Goal: Contribute content

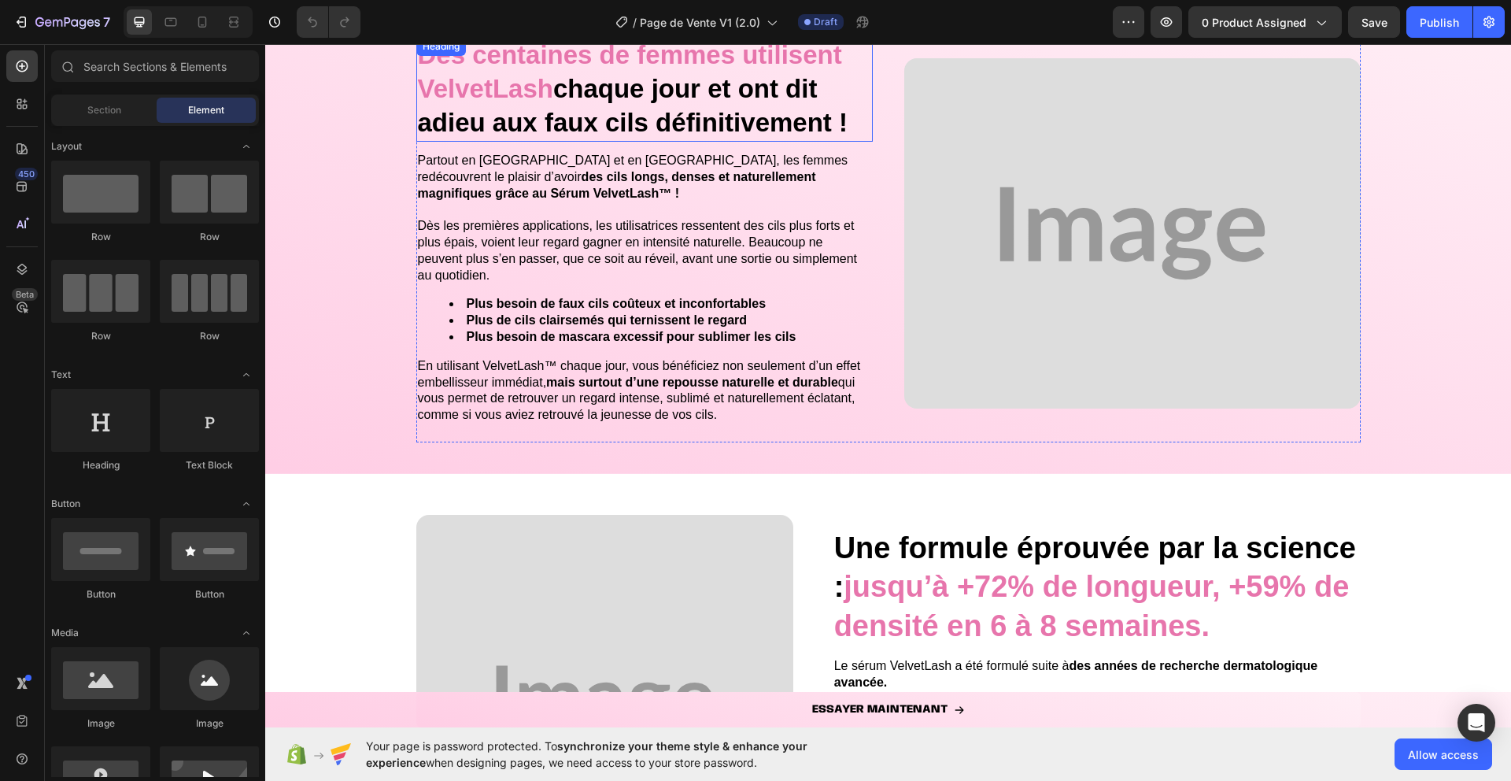
scroll to position [2354, 0]
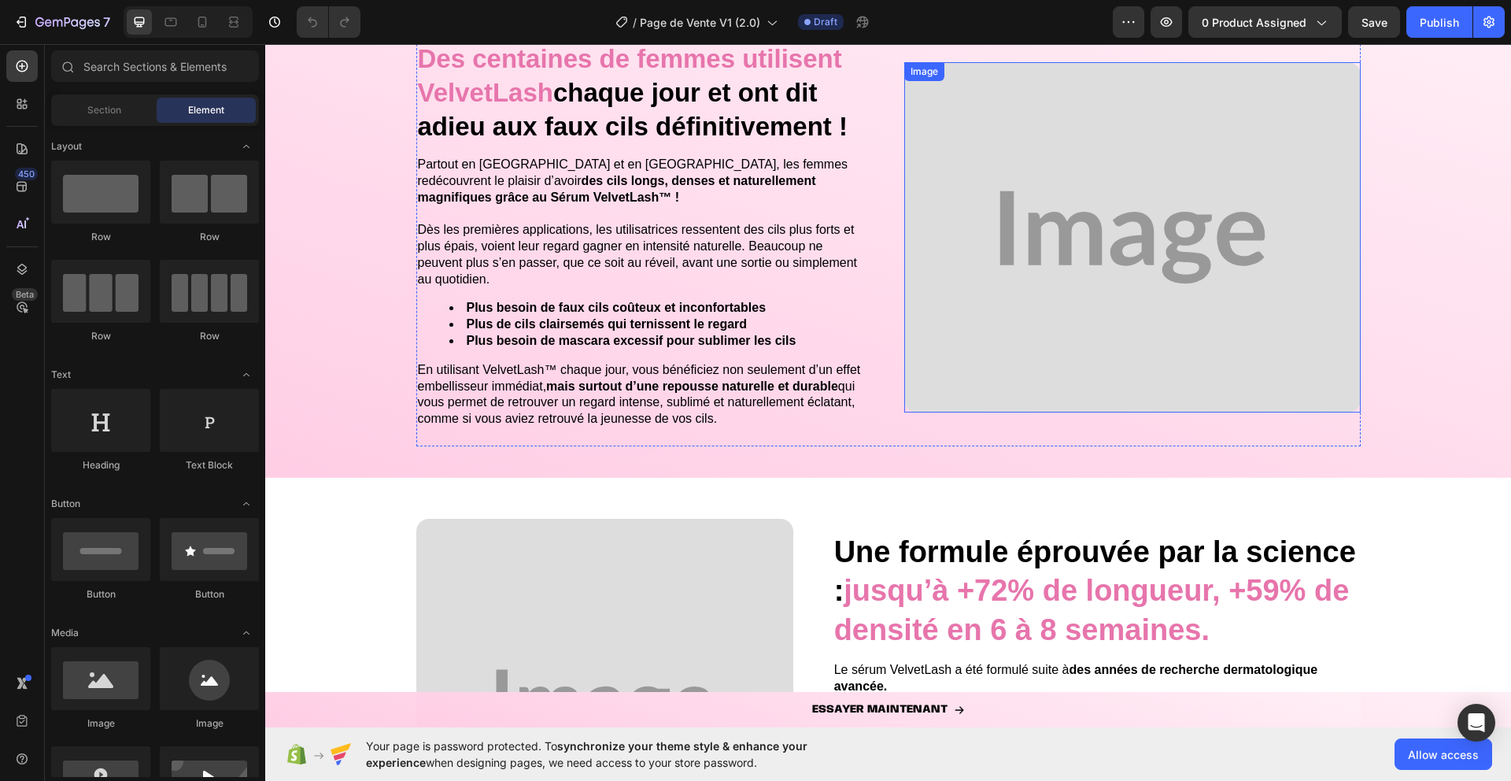
click at [978, 232] on img at bounding box center [1132, 237] width 456 height 350
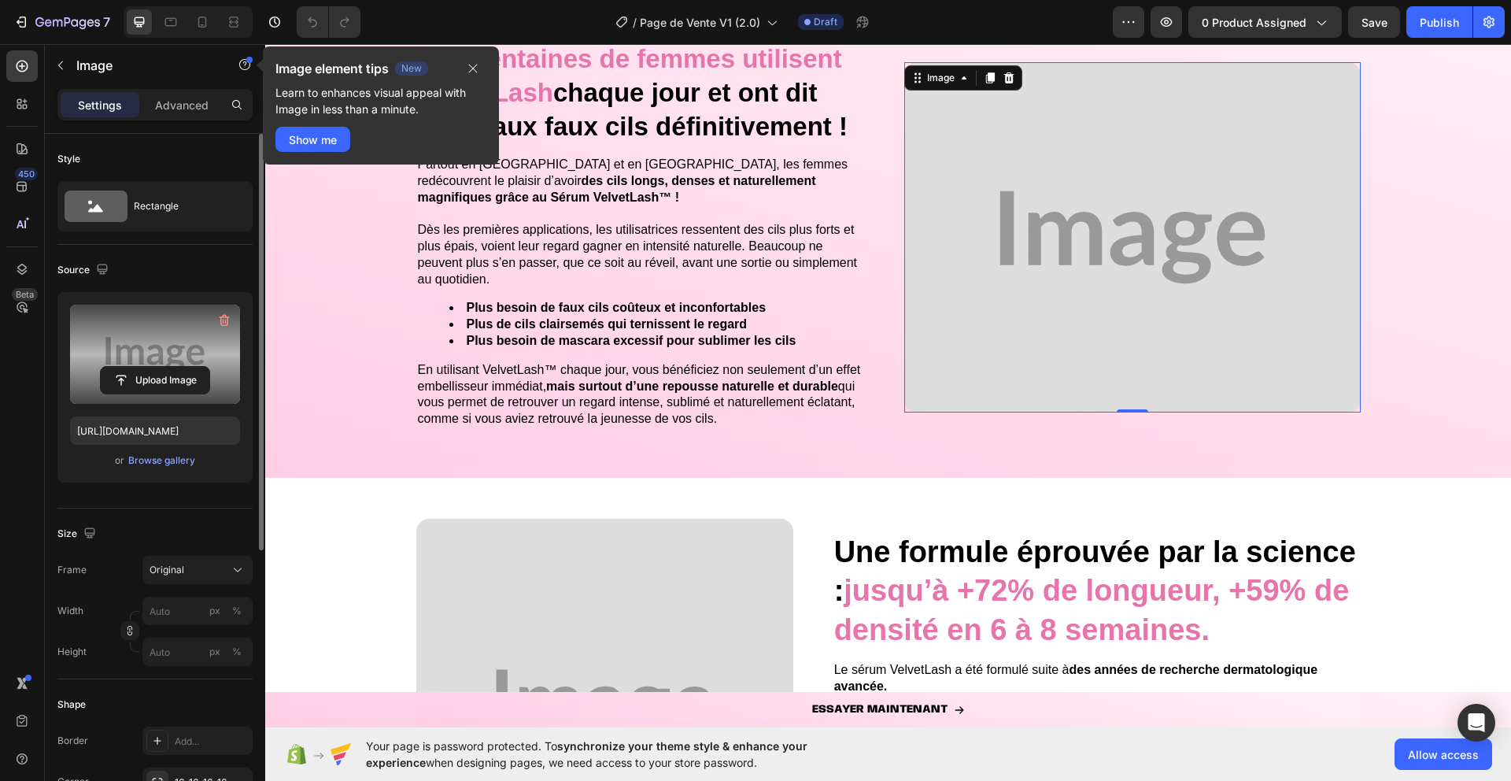
click at [164, 338] on label at bounding box center [155, 354] width 170 height 99
click at [164, 367] on input "file" at bounding box center [155, 380] width 109 height 27
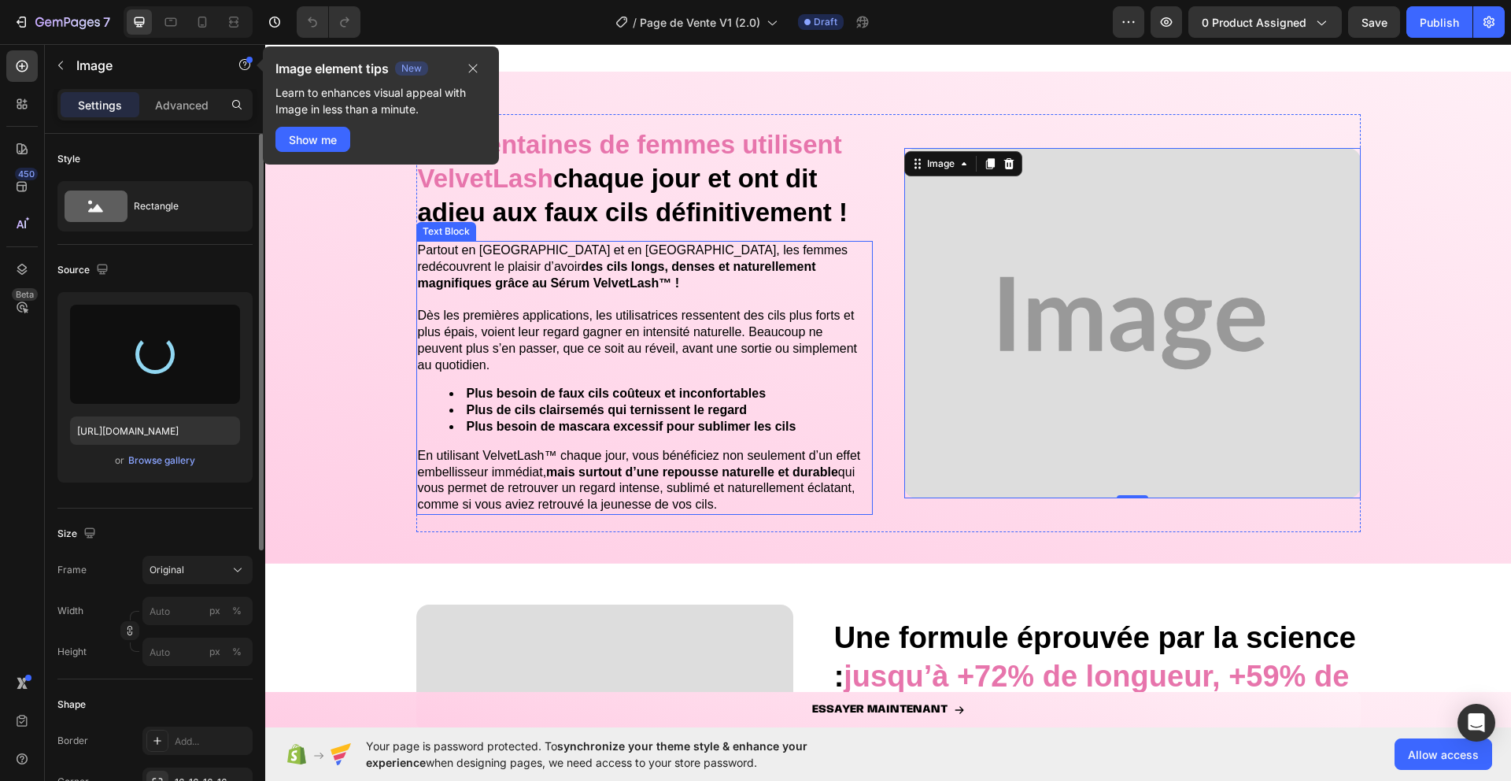
scroll to position [2268, 0]
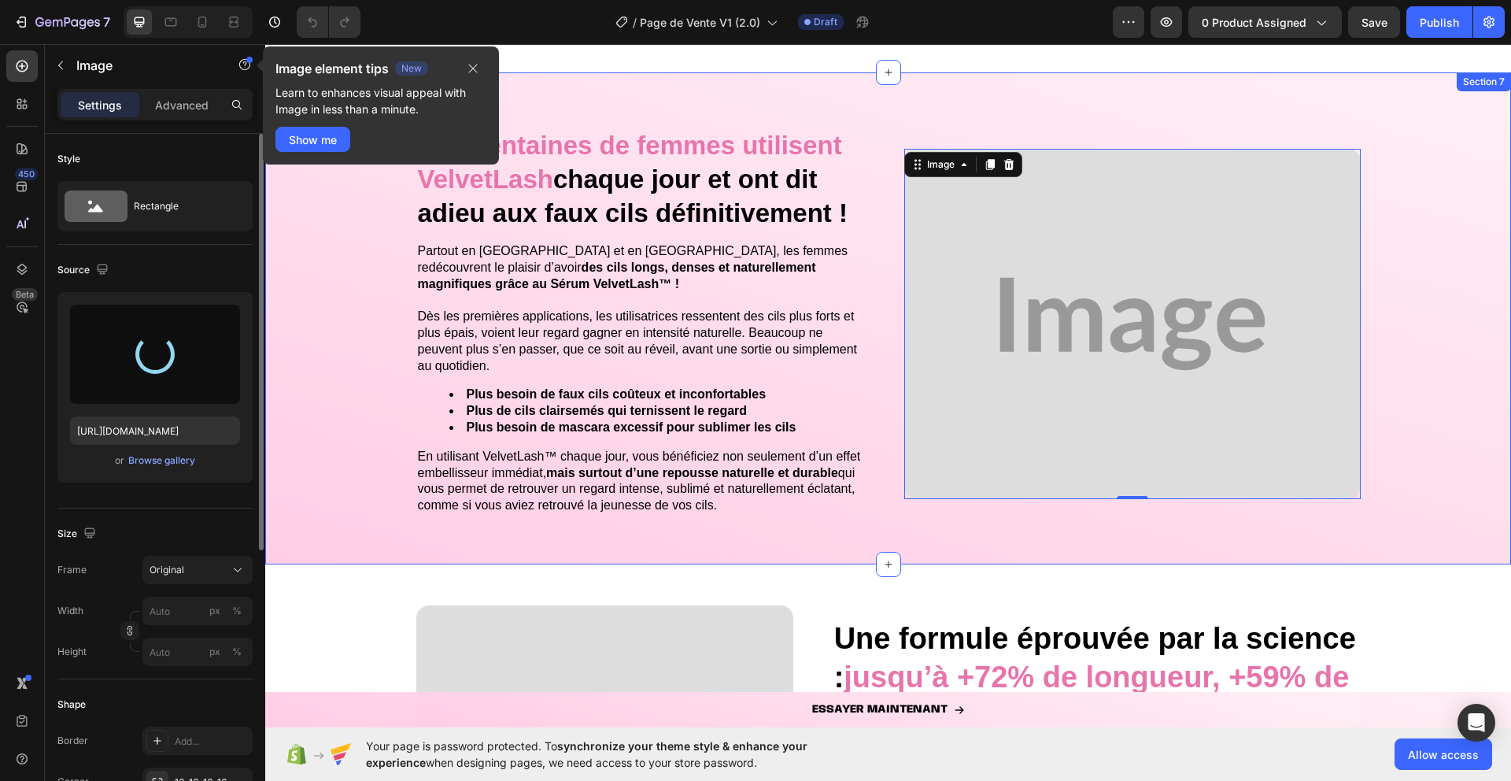
type input "[URL][DOMAIN_NAME]"
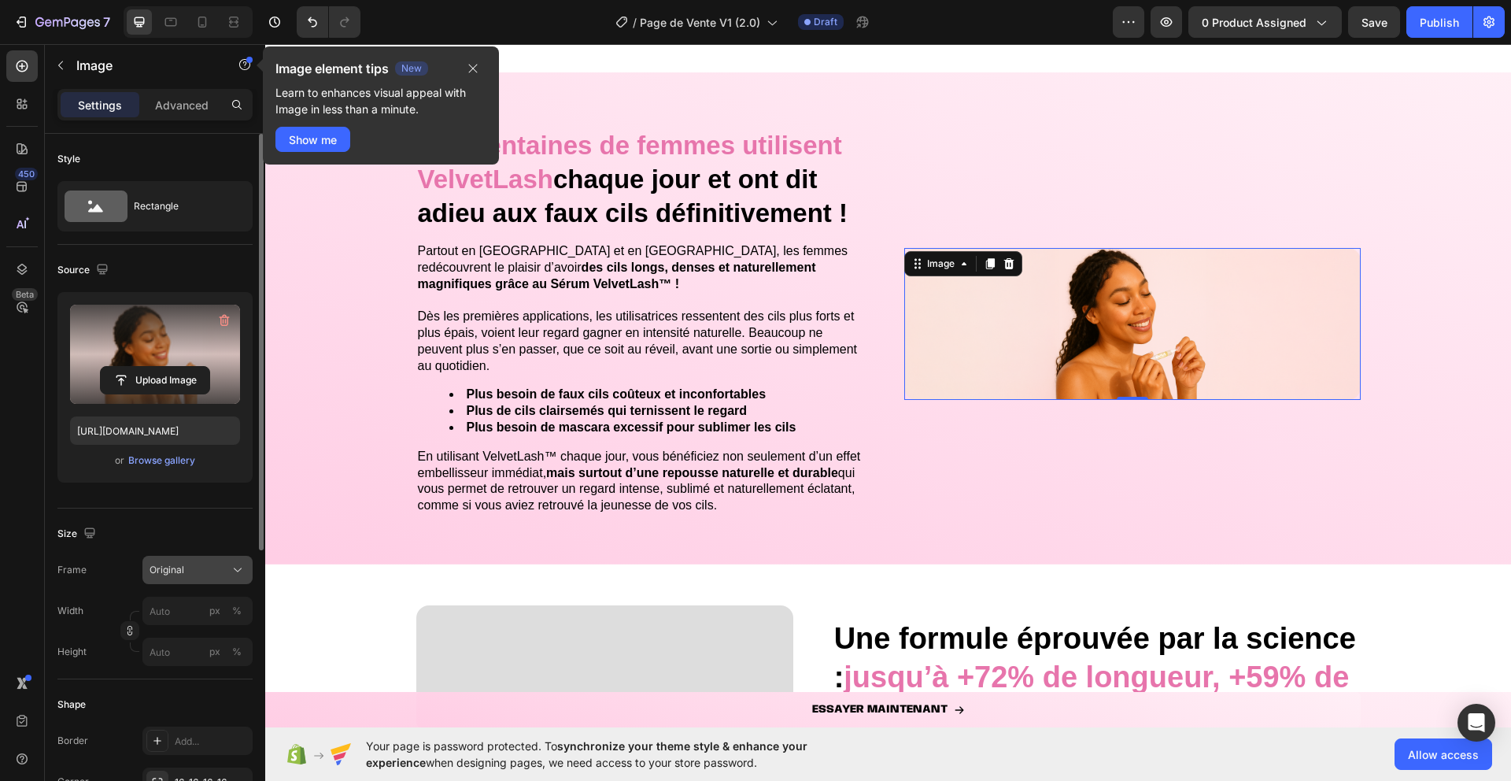
click at [173, 575] on span "Original" at bounding box center [167, 570] width 35 height 14
click at [173, 592] on div "Square Vertical Horizontal Original Custom" at bounding box center [183, 666] width 138 height 159
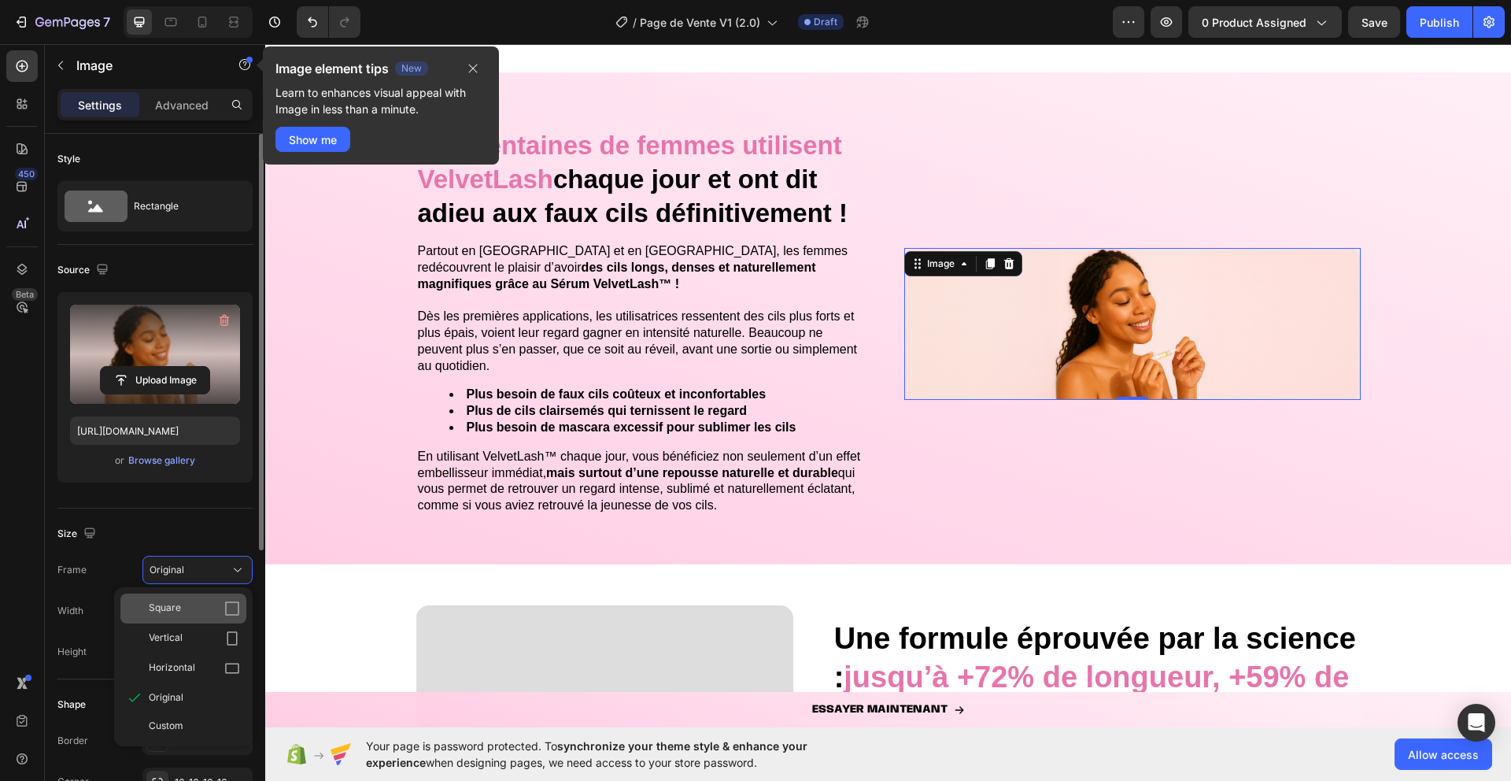
click at [168, 604] on span "Square" at bounding box center [165, 608] width 32 height 16
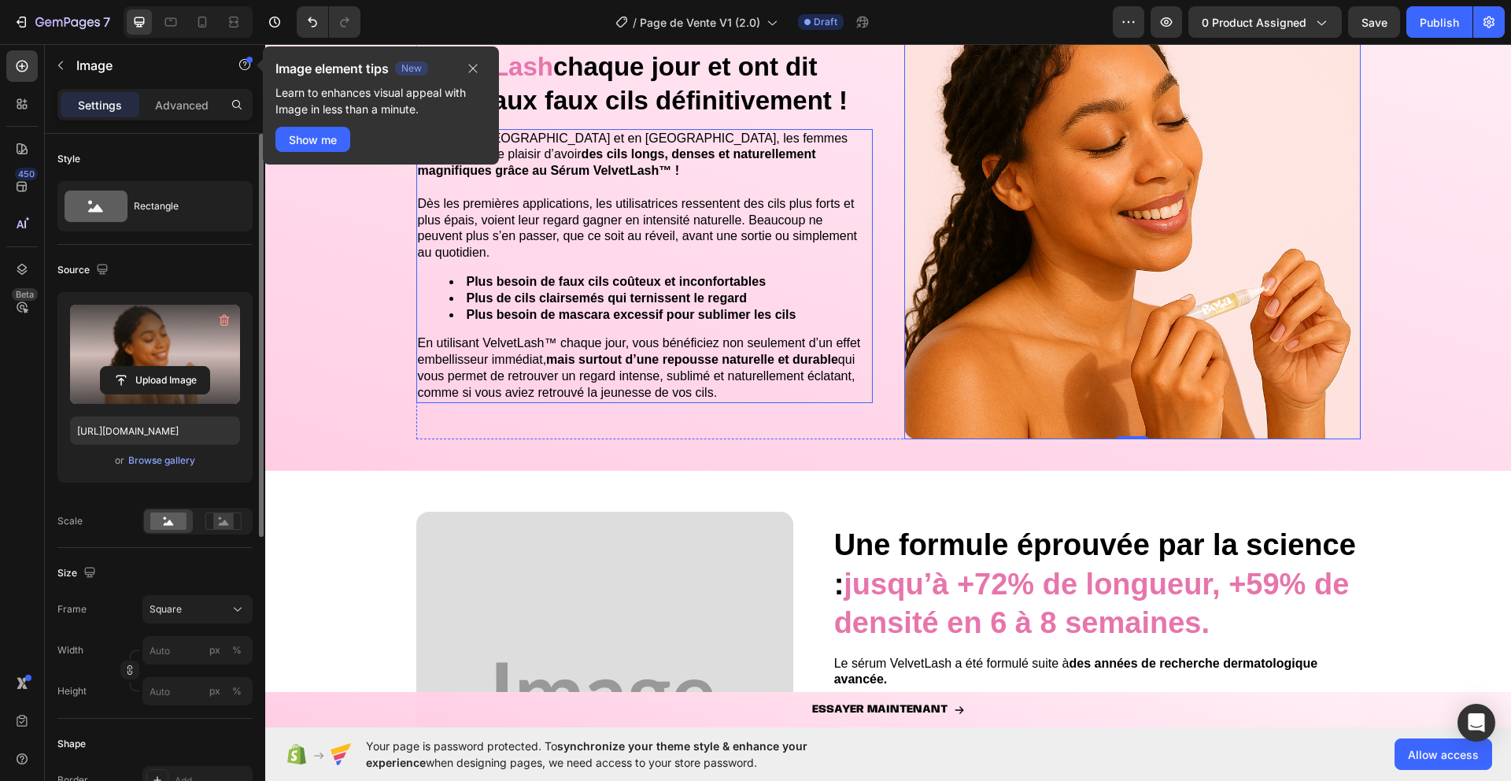
scroll to position [2745, 0]
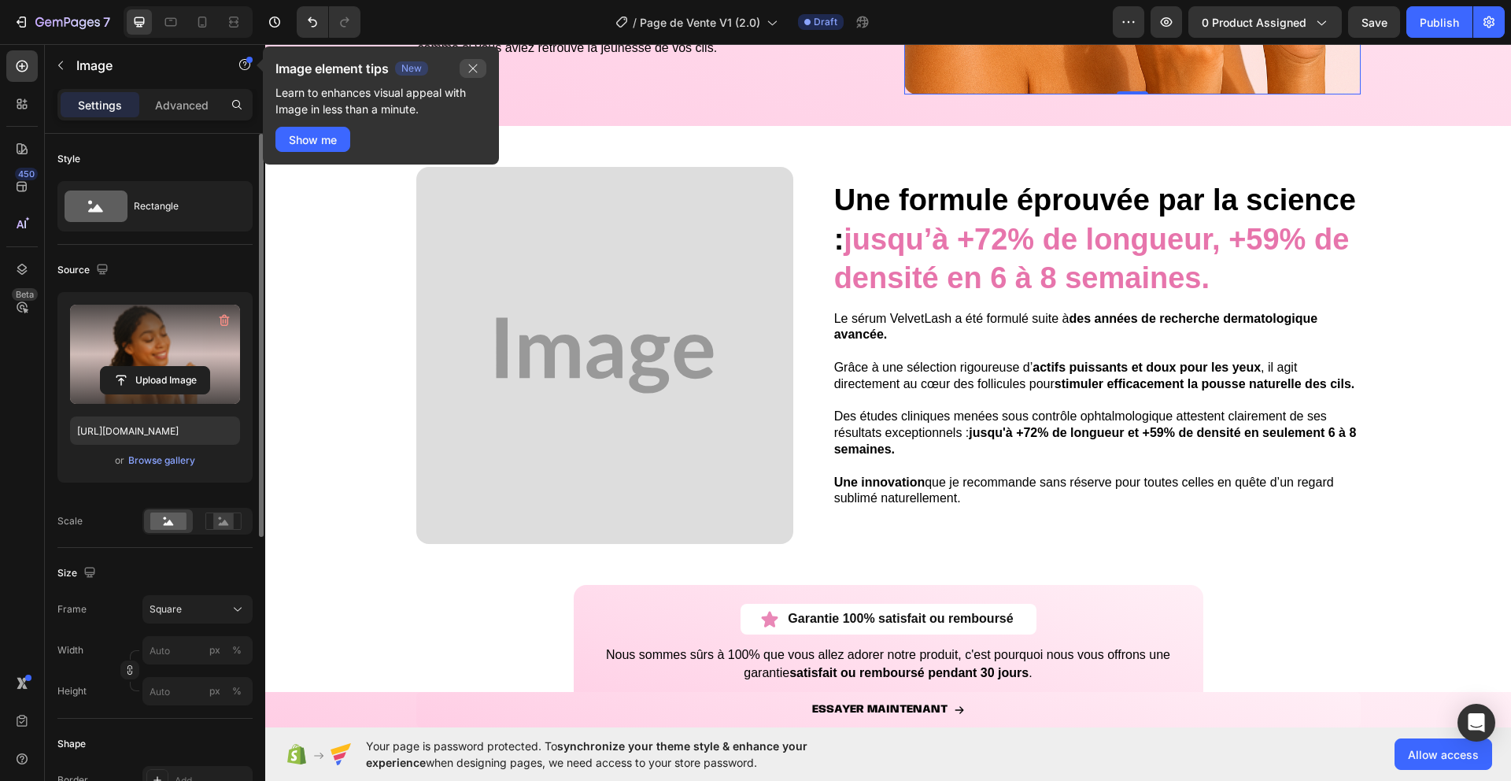
click at [466, 65] on button "button" at bounding box center [473, 68] width 27 height 19
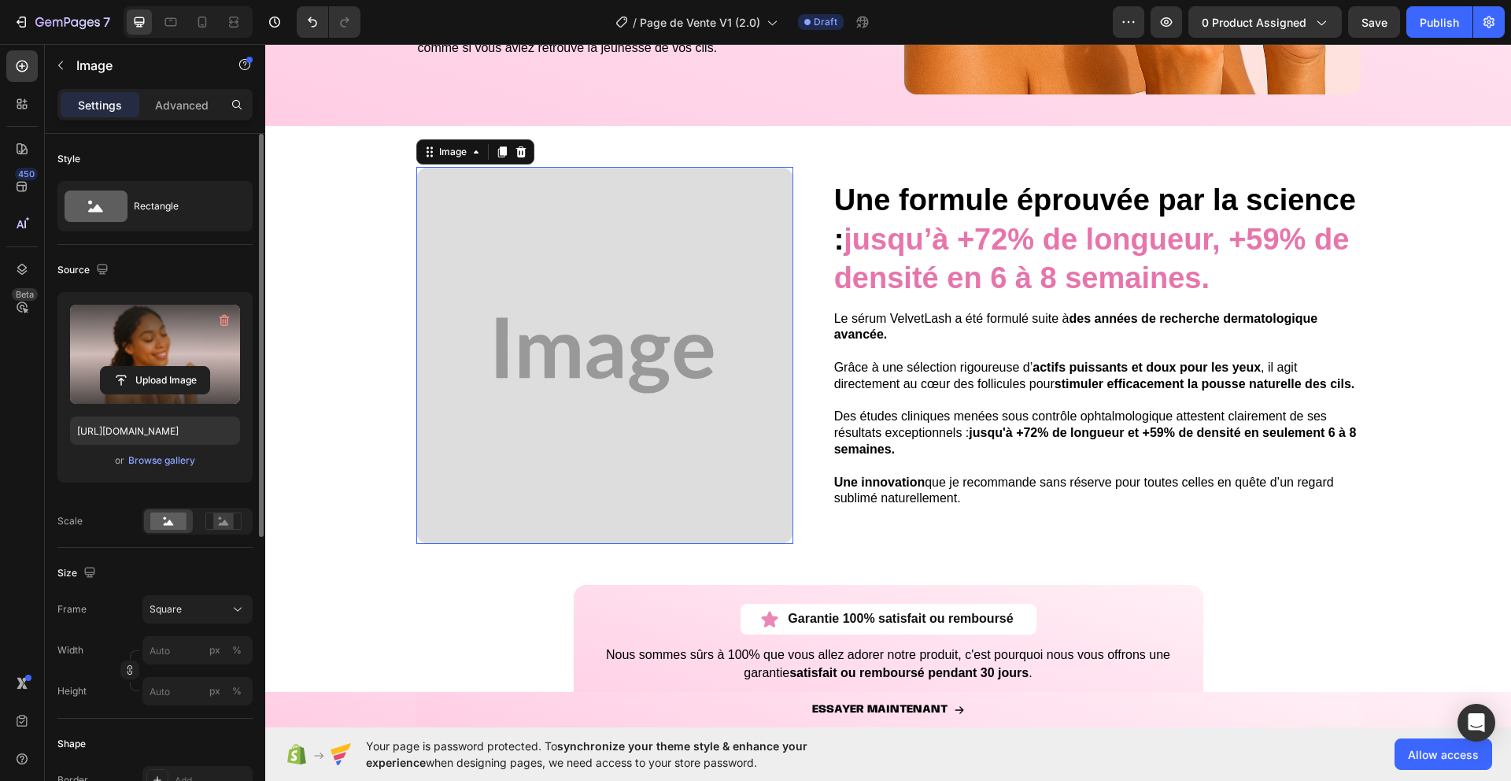
click at [469, 356] on img at bounding box center [604, 355] width 377 height 377
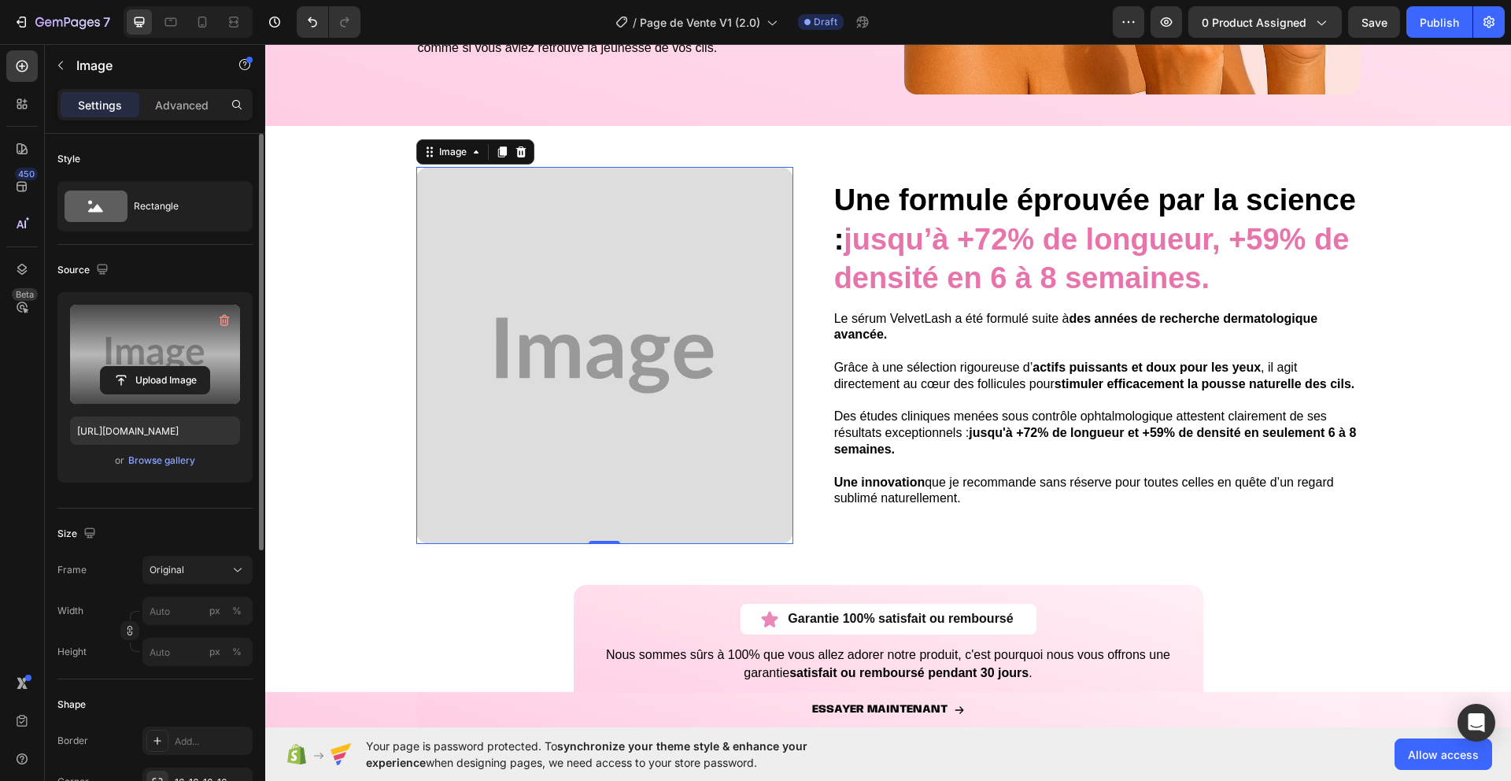
click at [150, 335] on label at bounding box center [155, 354] width 170 height 99
click at [150, 367] on input "file" at bounding box center [155, 380] width 109 height 27
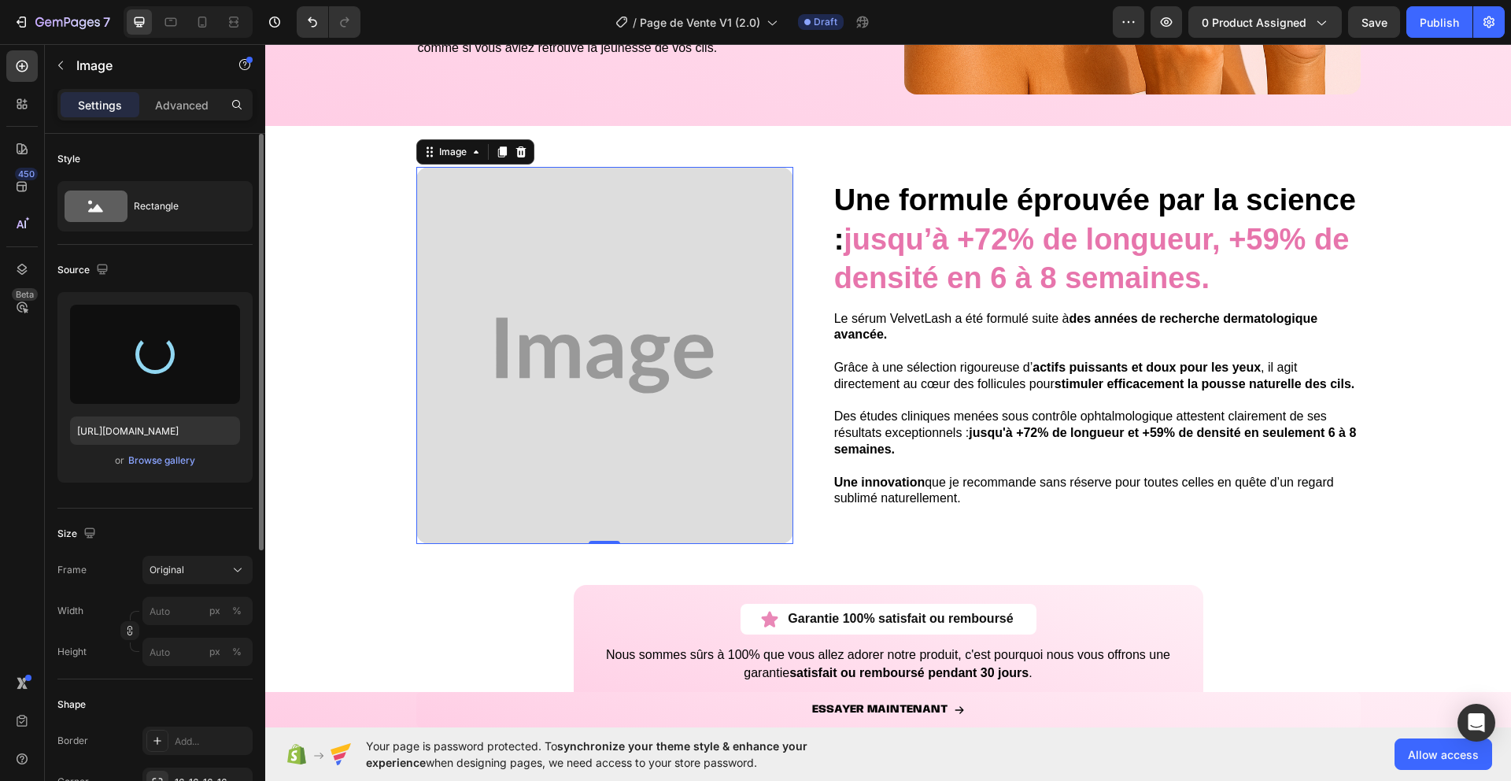
type input "[URL][DOMAIN_NAME]"
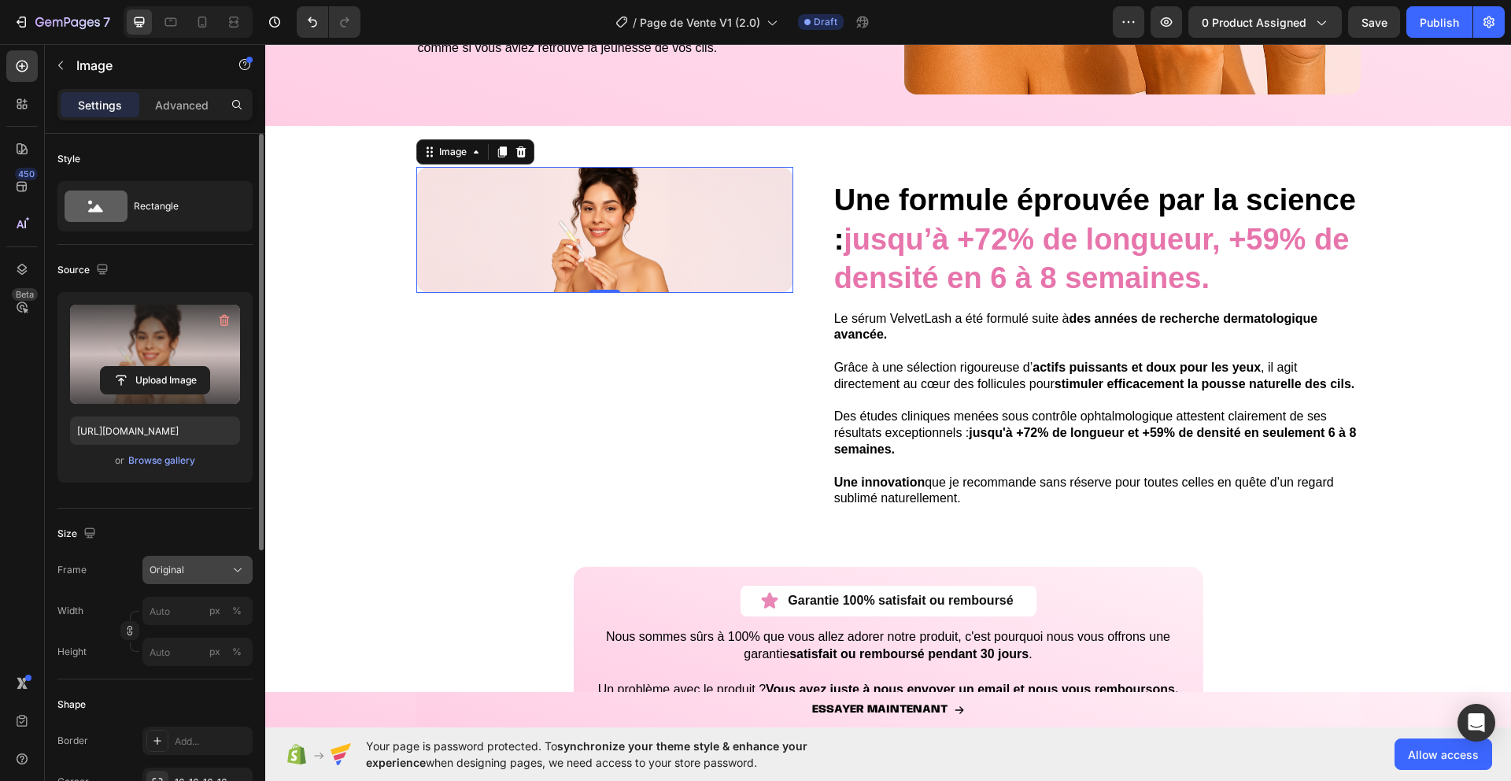
click at [227, 570] on div "Original" at bounding box center [198, 570] width 96 height 16
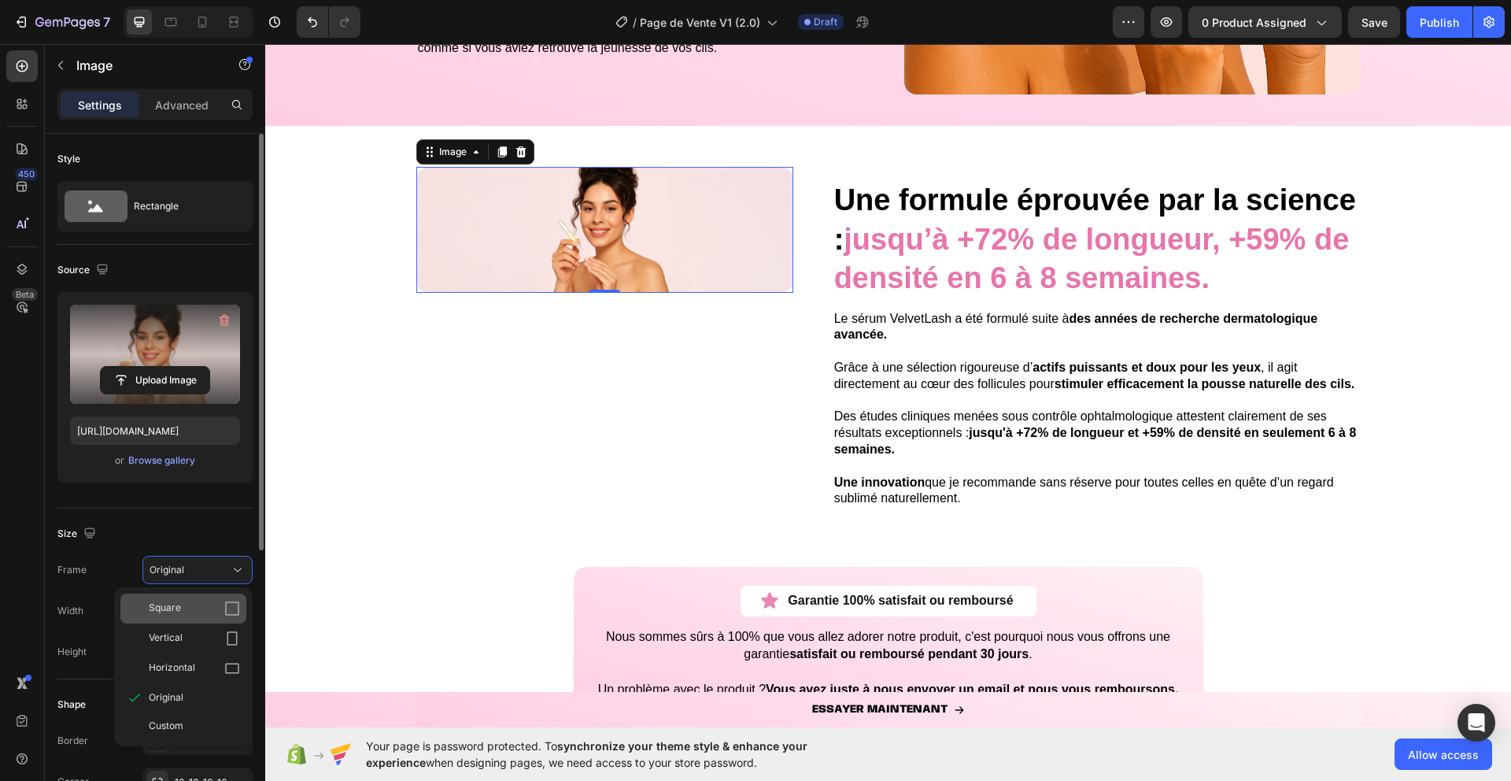
click at [200, 611] on div "Square" at bounding box center [194, 608] width 91 height 16
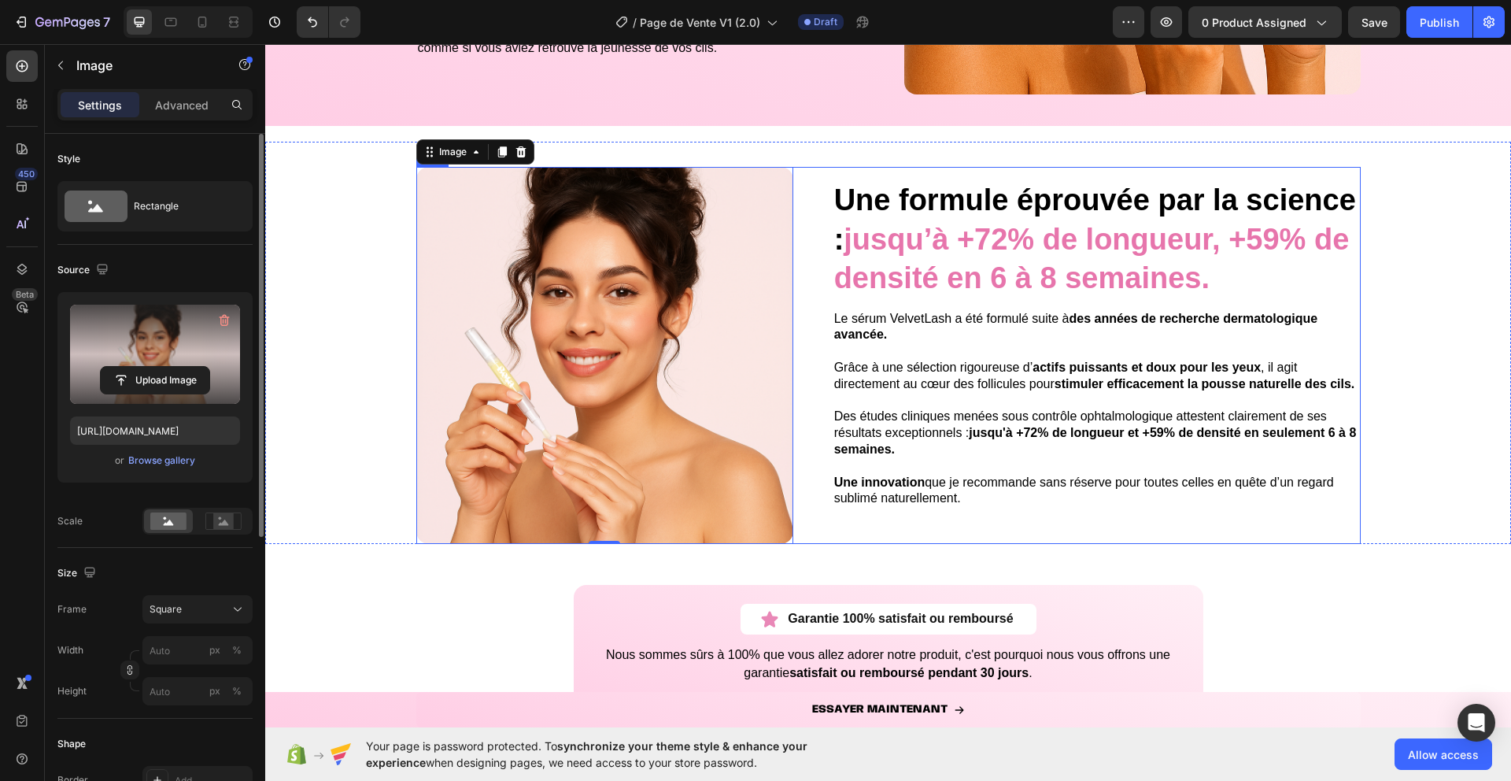
click at [1076, 539] on div "Une formule éprouvée par la science : jusqu’à +72% de longueur, +59% de densité…" at bounding box center [1096, 355] width 528 height 377
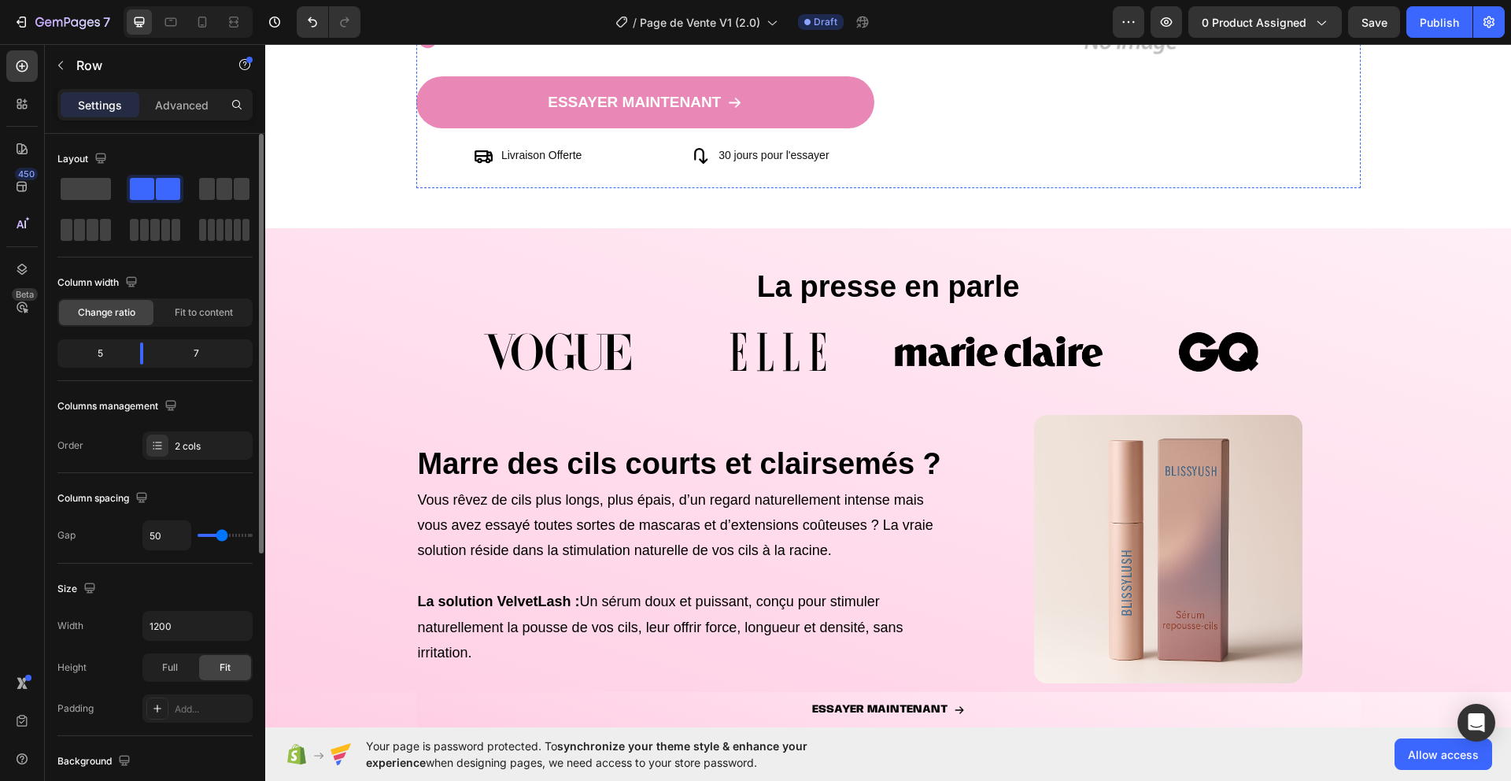
scroll to position [626, 0]
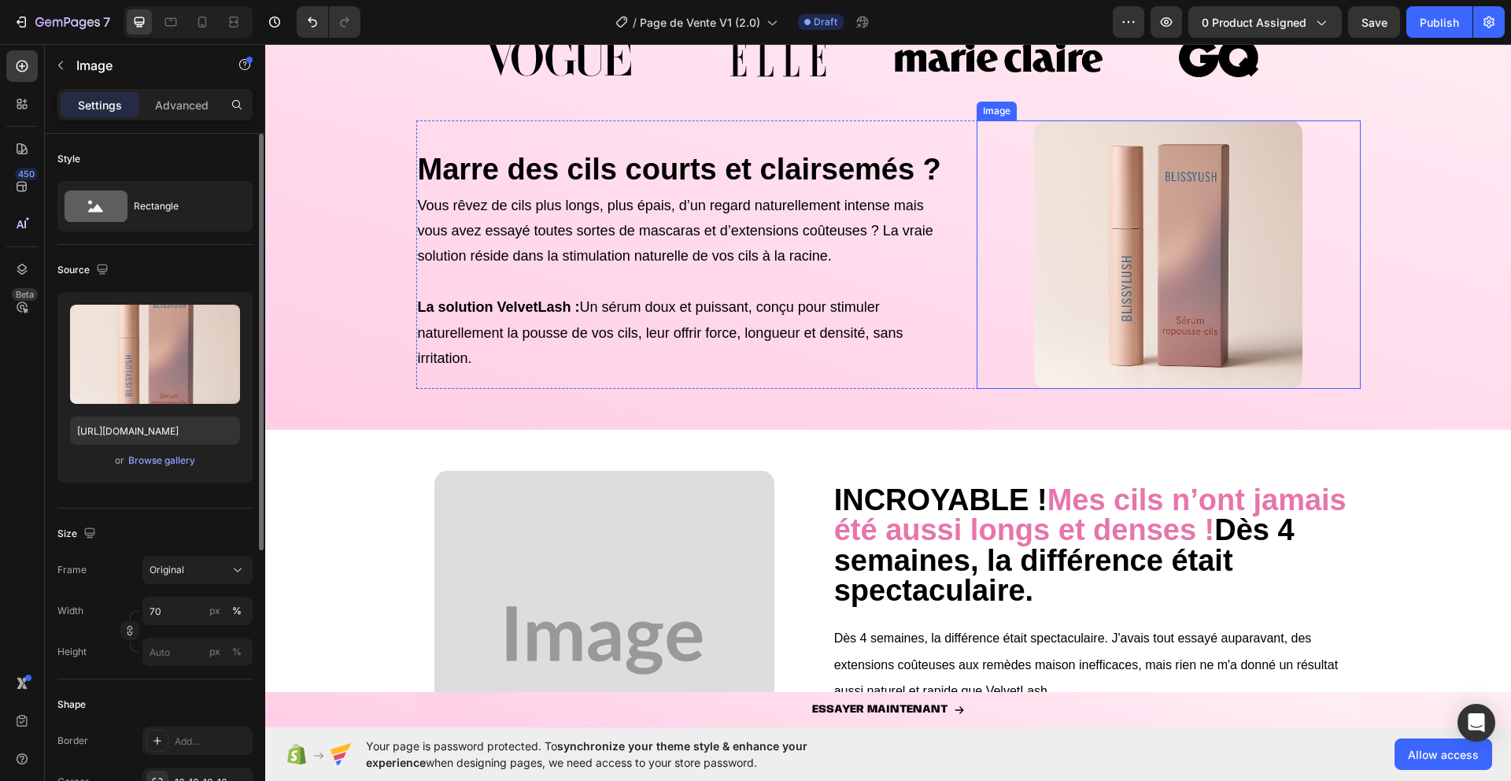
click at [1246, 308] on img at bounding box center [1168, 254] width 268 height 268
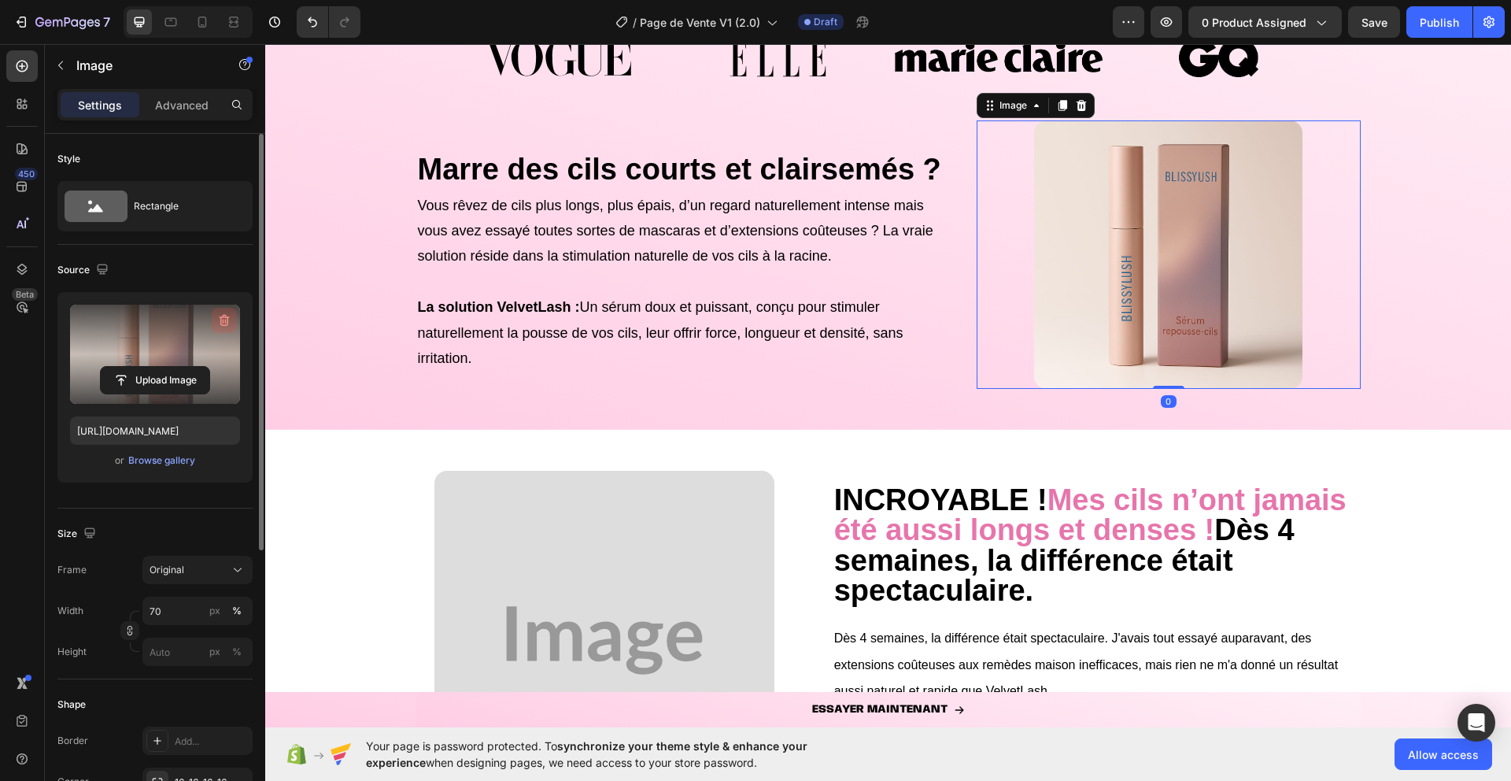
click at [225, 327] on icon "button" at bounding box center [224, 320] width 16 height 16
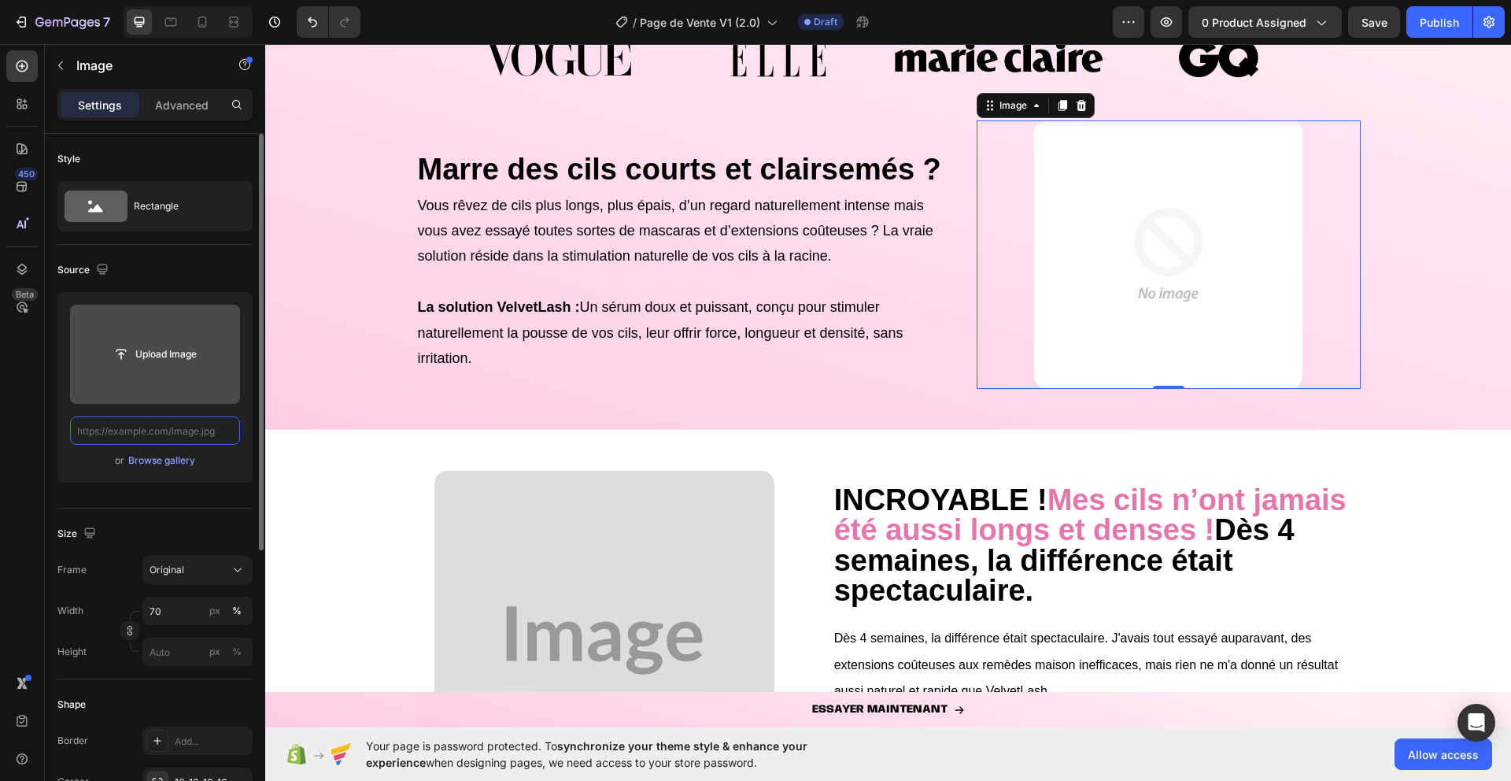
click at [161, 430] on input "text" at bounding box center [155, 430] width 170 height 28
paste input "[URL][DOMAIN_NAME]"
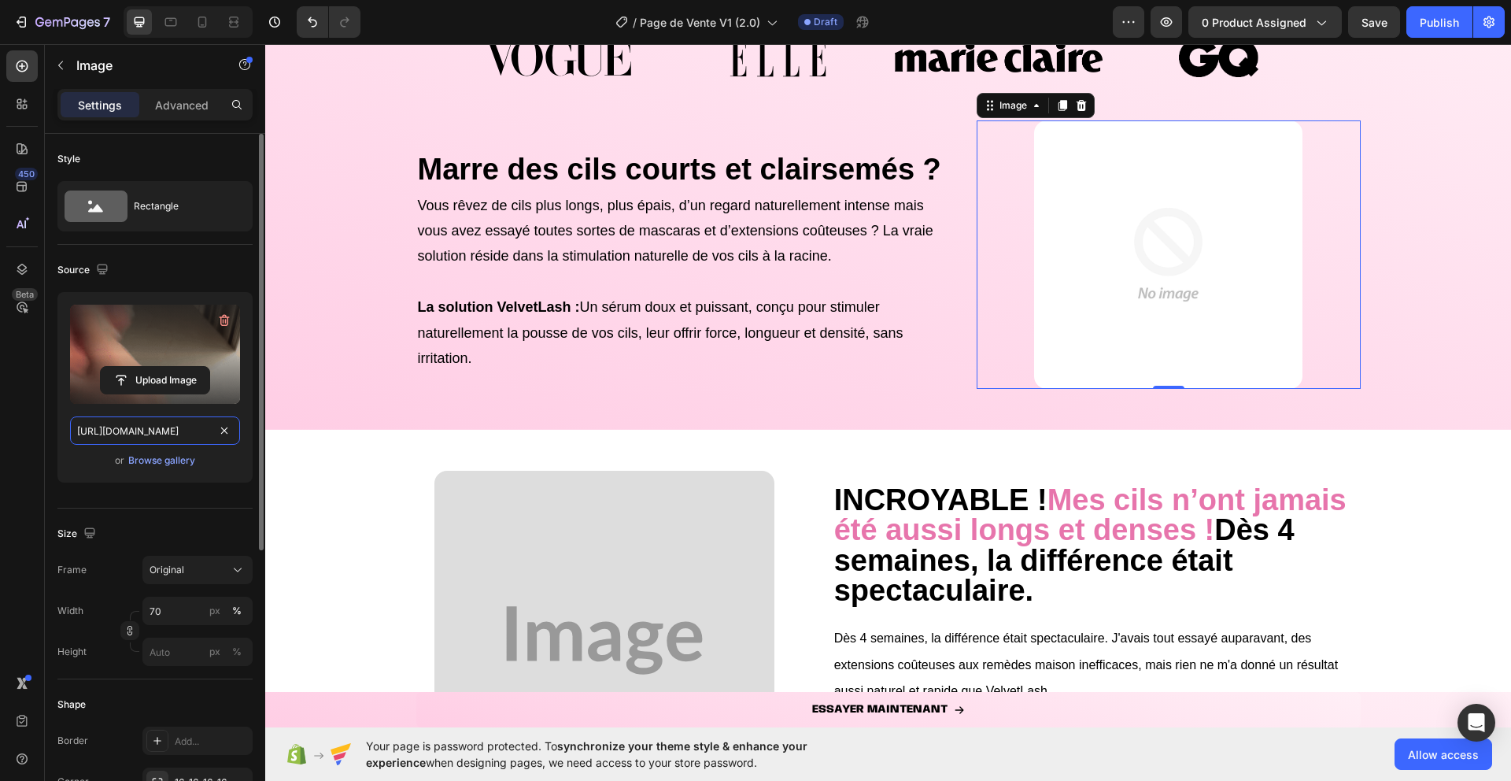
scroll to position [0, 377]
type input "[URL][DOMAIN_NAME]"
click at [88, 451] on div "or Browse gallery" at bounding box center [155, 460] width 170 height 19
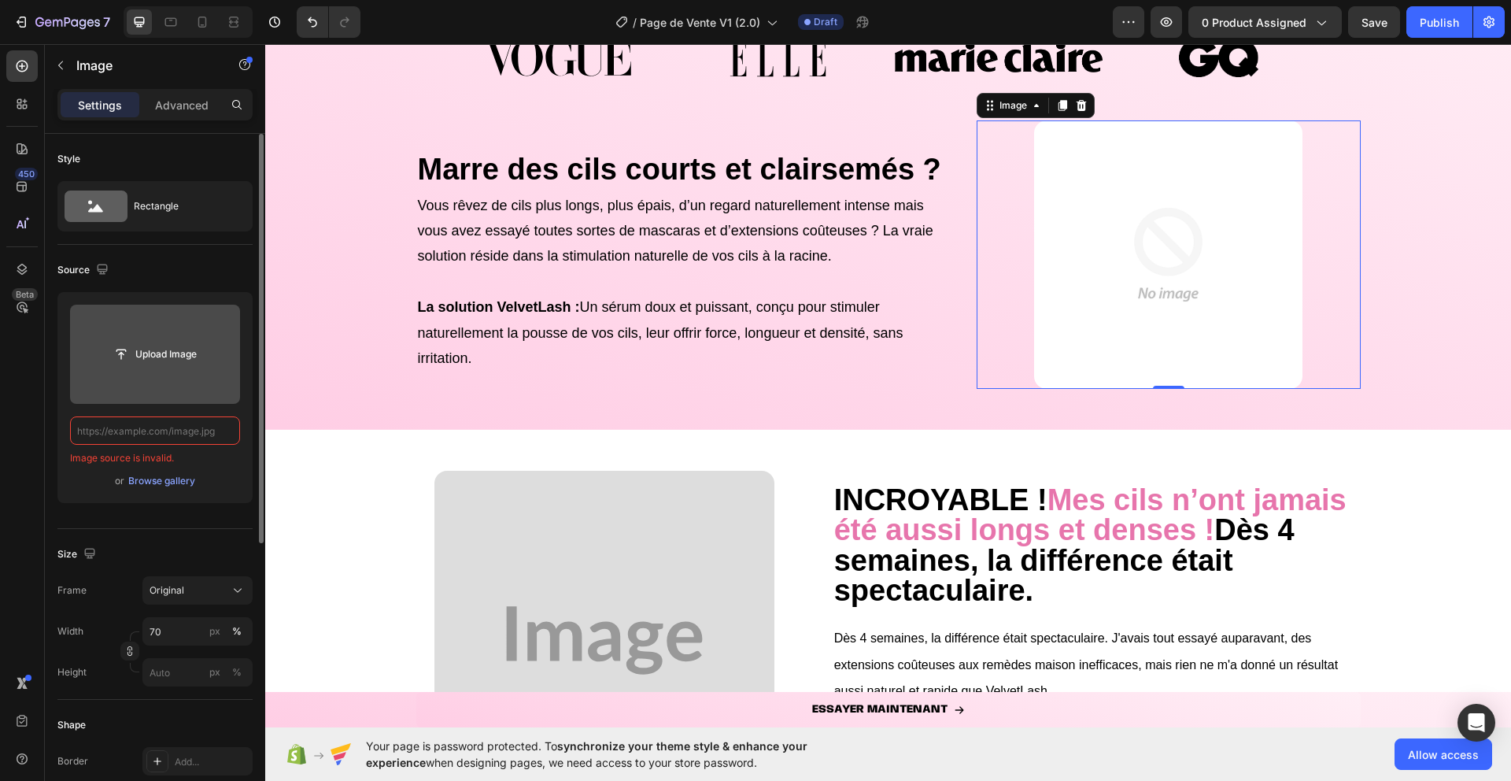
scroll to position [0, 0]
paste input "[URL][DOMAIN_NAME]"
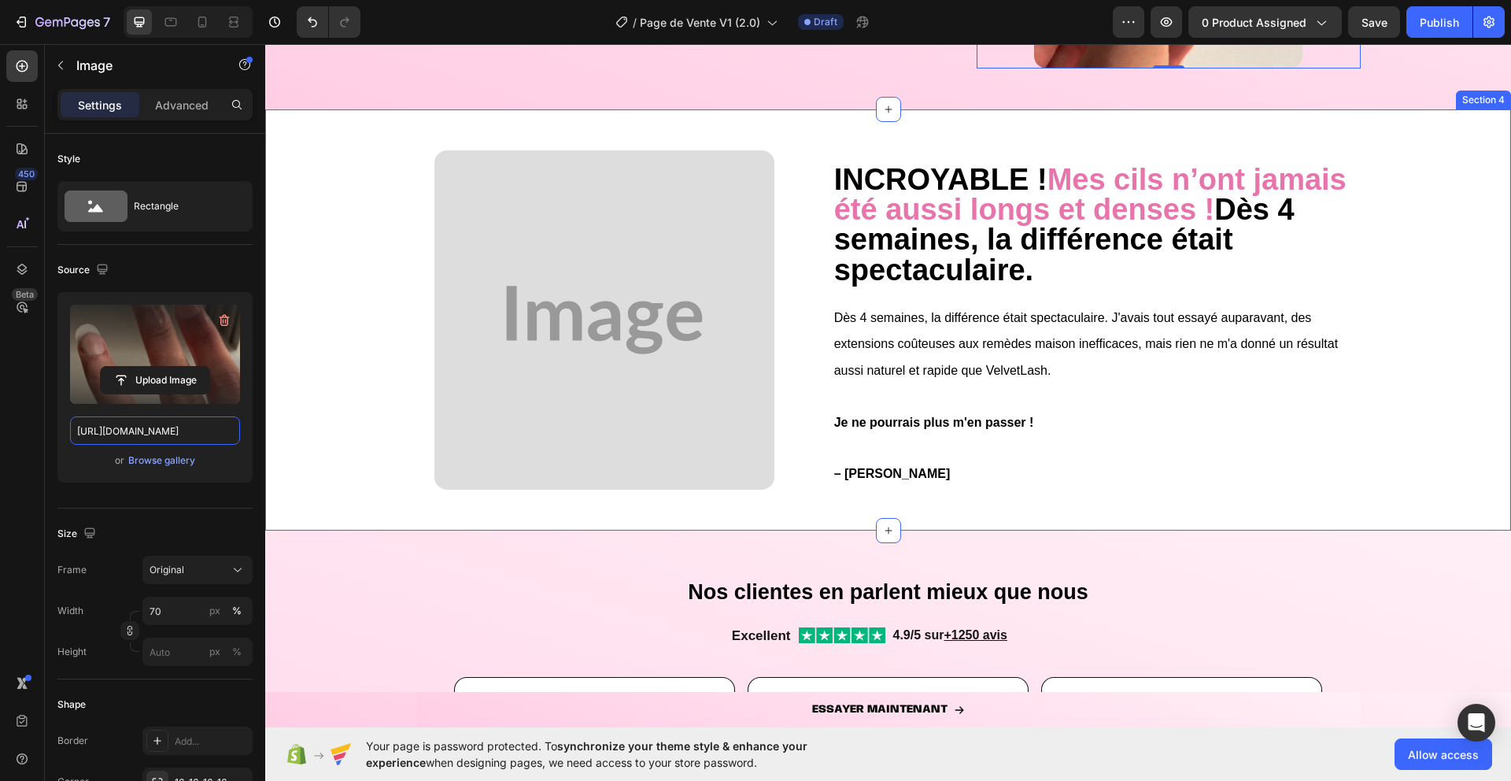
scroll to position [958, 0]
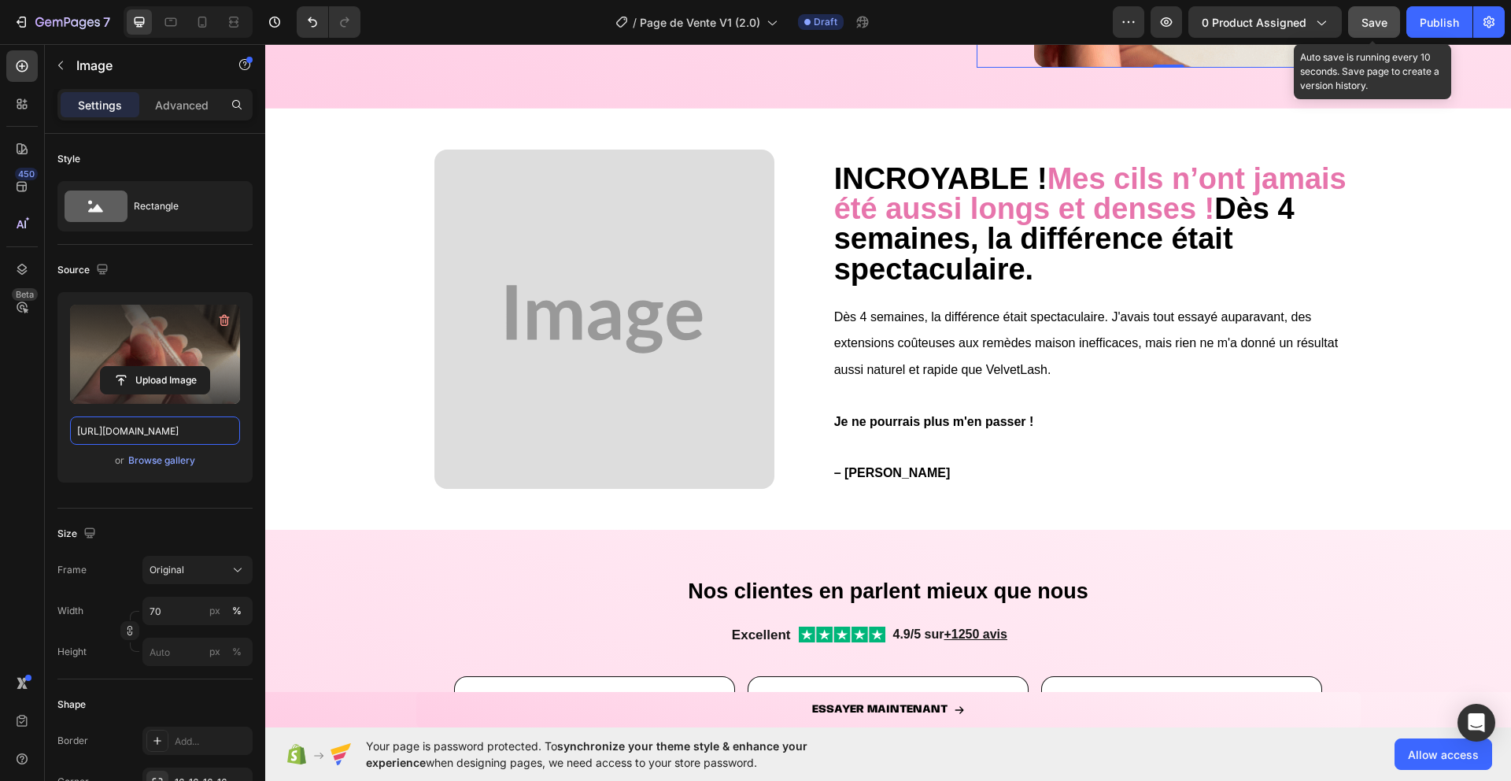
type input "[URL][DOMAIN_NAME]"
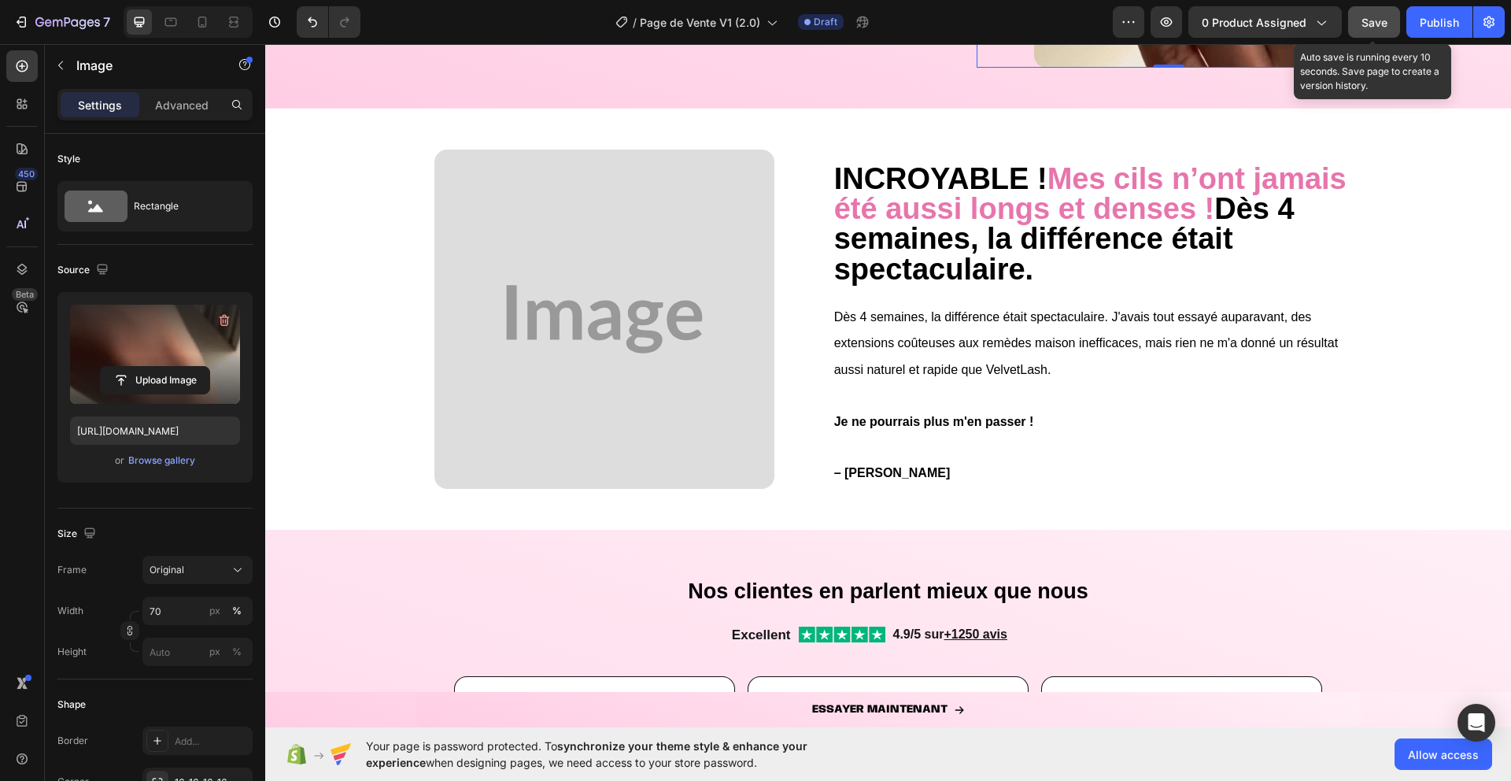
click at [1360, 17] on button "Save" at bounding box center [1374, 21] width 52 height 31
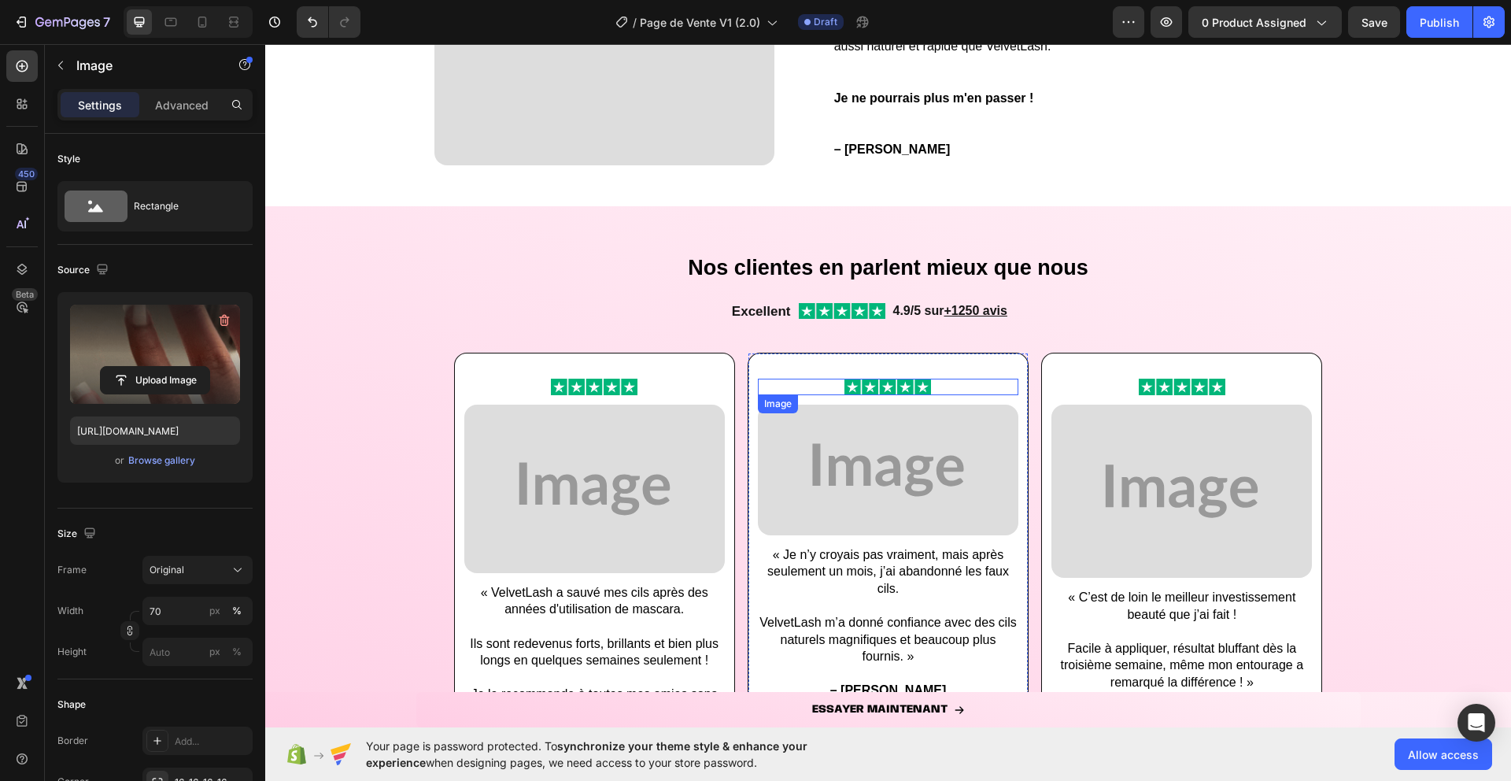
scroll to position [1287, 0]
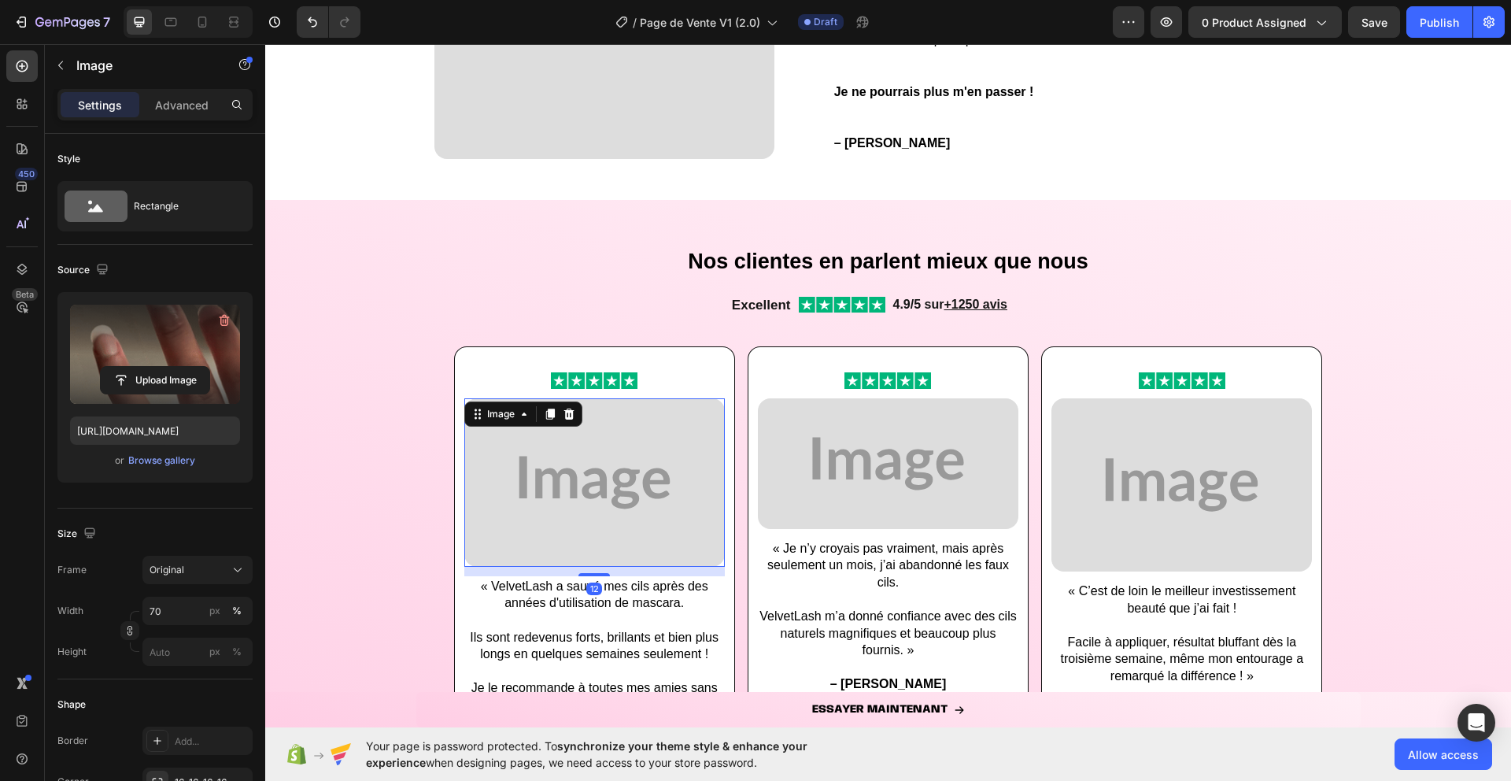
click at [610, 556] on img at bounding box center [594, 482] width 260 height 168
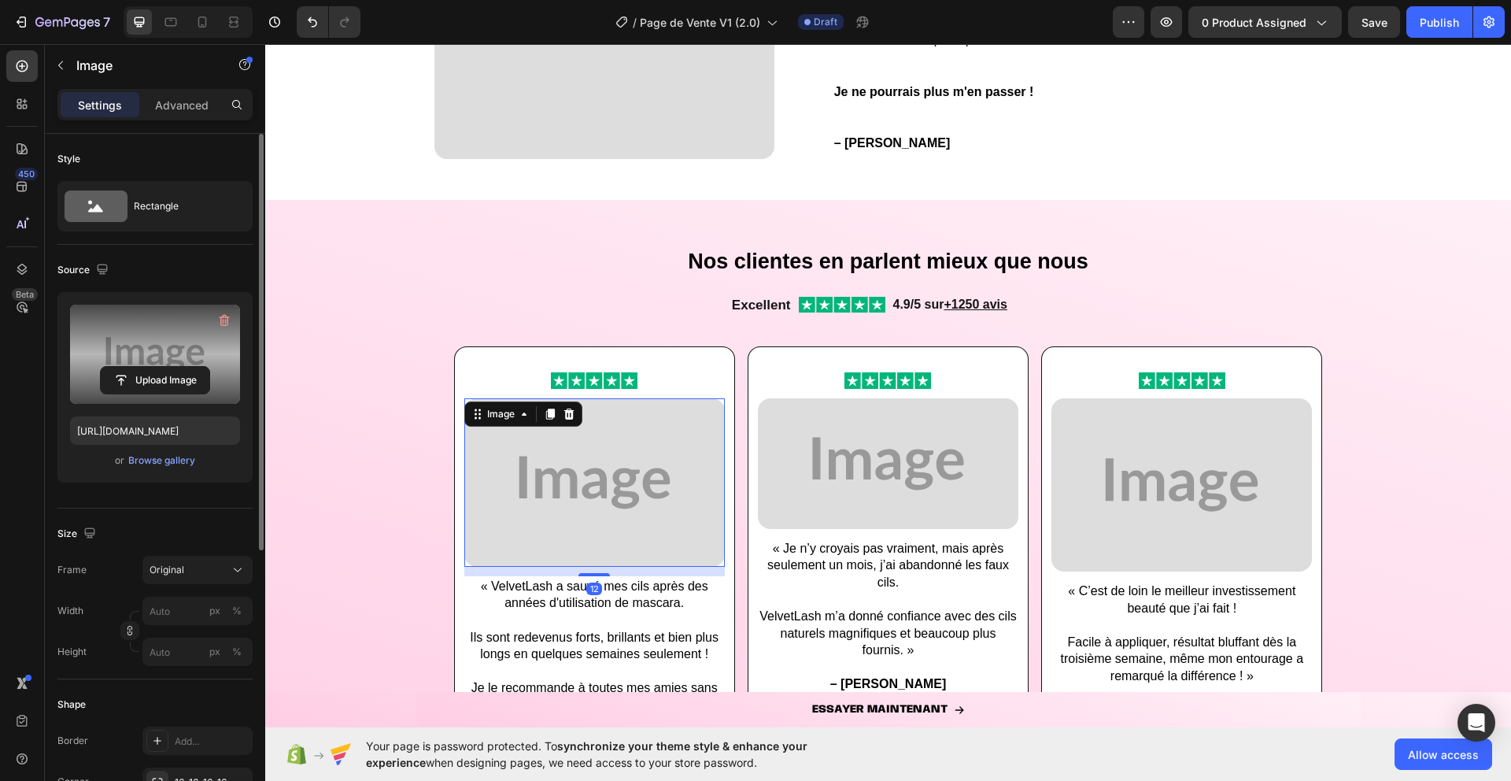
click at [164, 341] on label at bounding box center [155, 354] width 170 height 99
click at [164, 367] on input "file" at bounding box center [155, 380] width 109 height 27
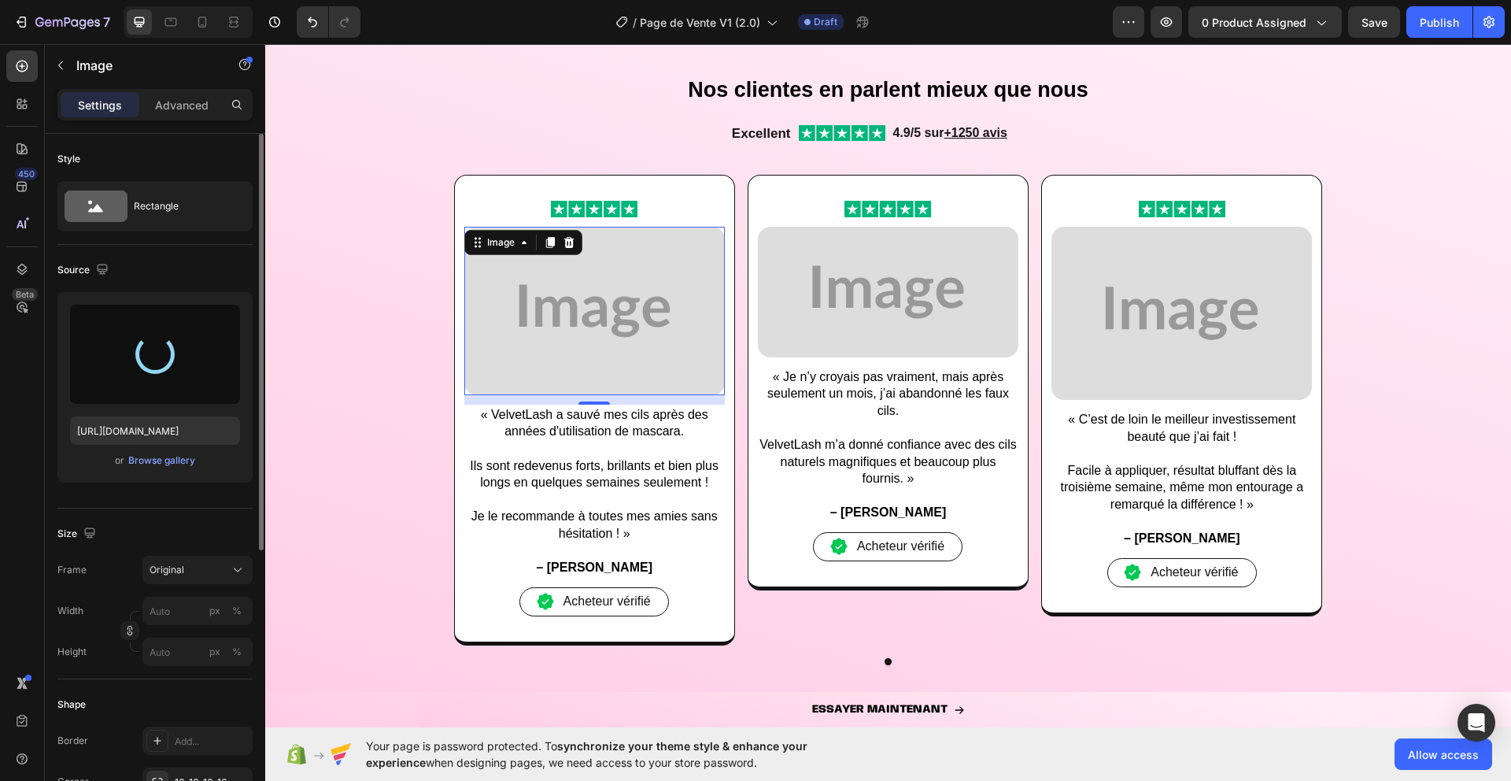
scroll to position [1479, 0]
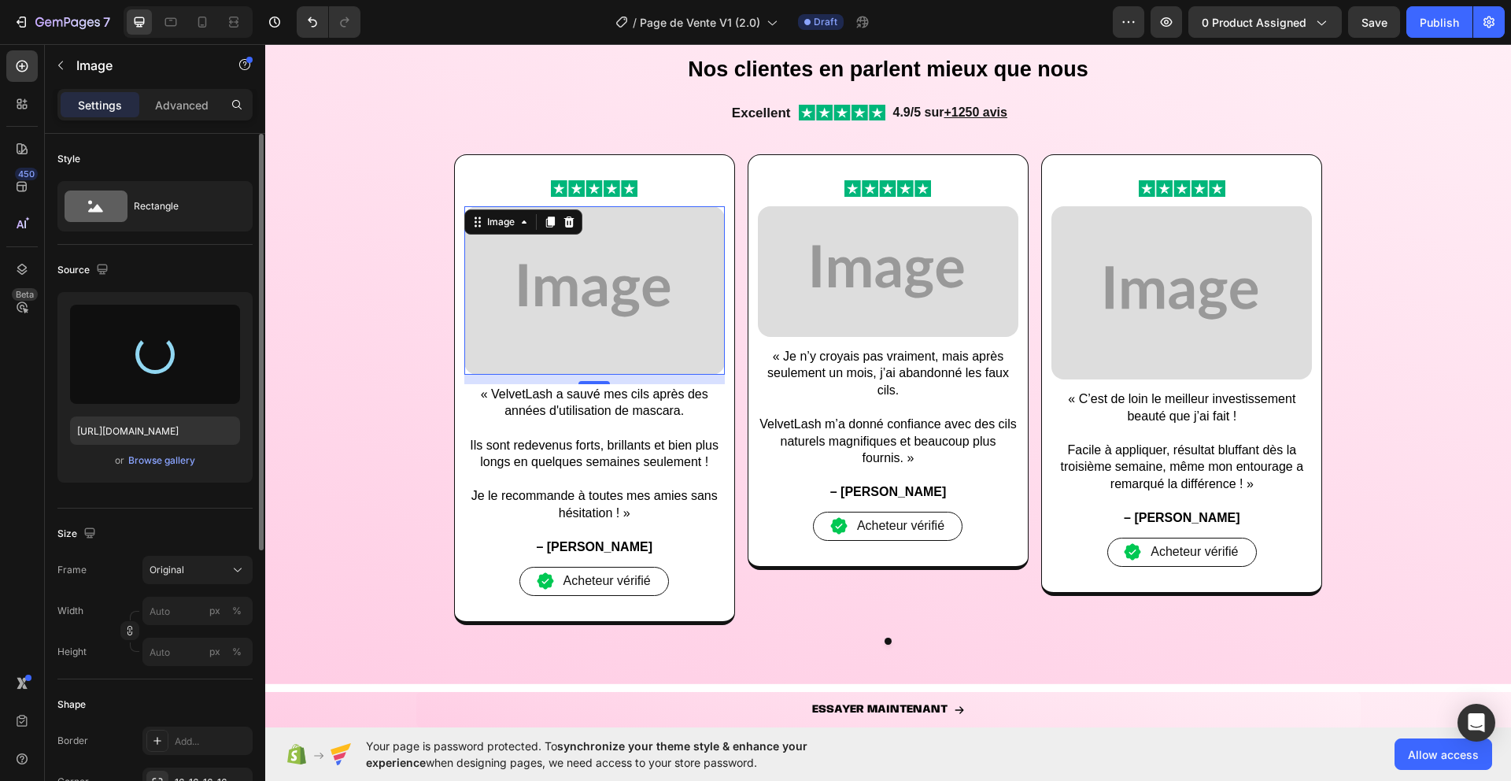
type input "[URL][DOMAIN_NAME]"
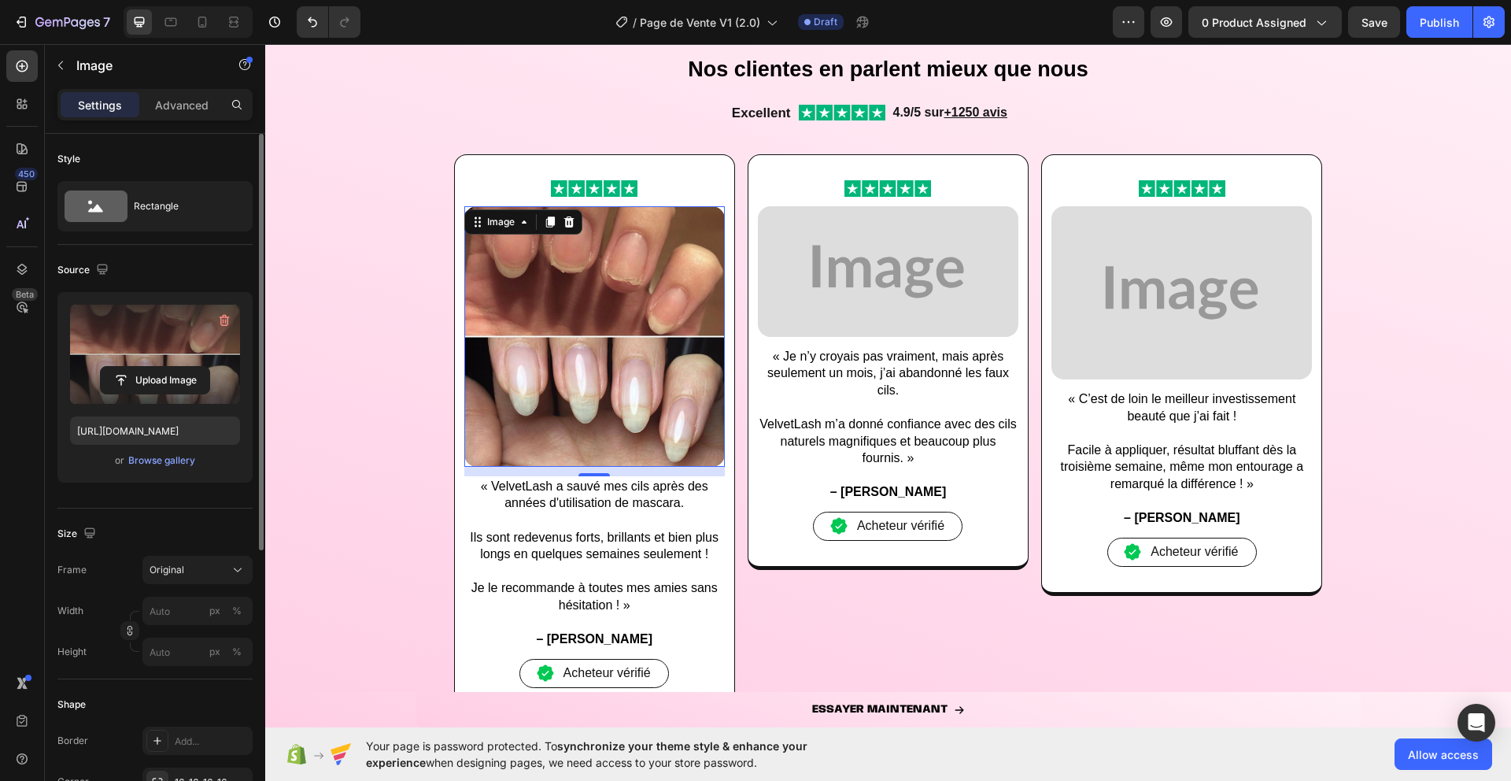
click at [135, 566] on div "Frame Original" at bounding box center [154, 570] width 195 height 28
click at [180, 568] on span "Original" at bounding box center [167, 570] width 35 height 14
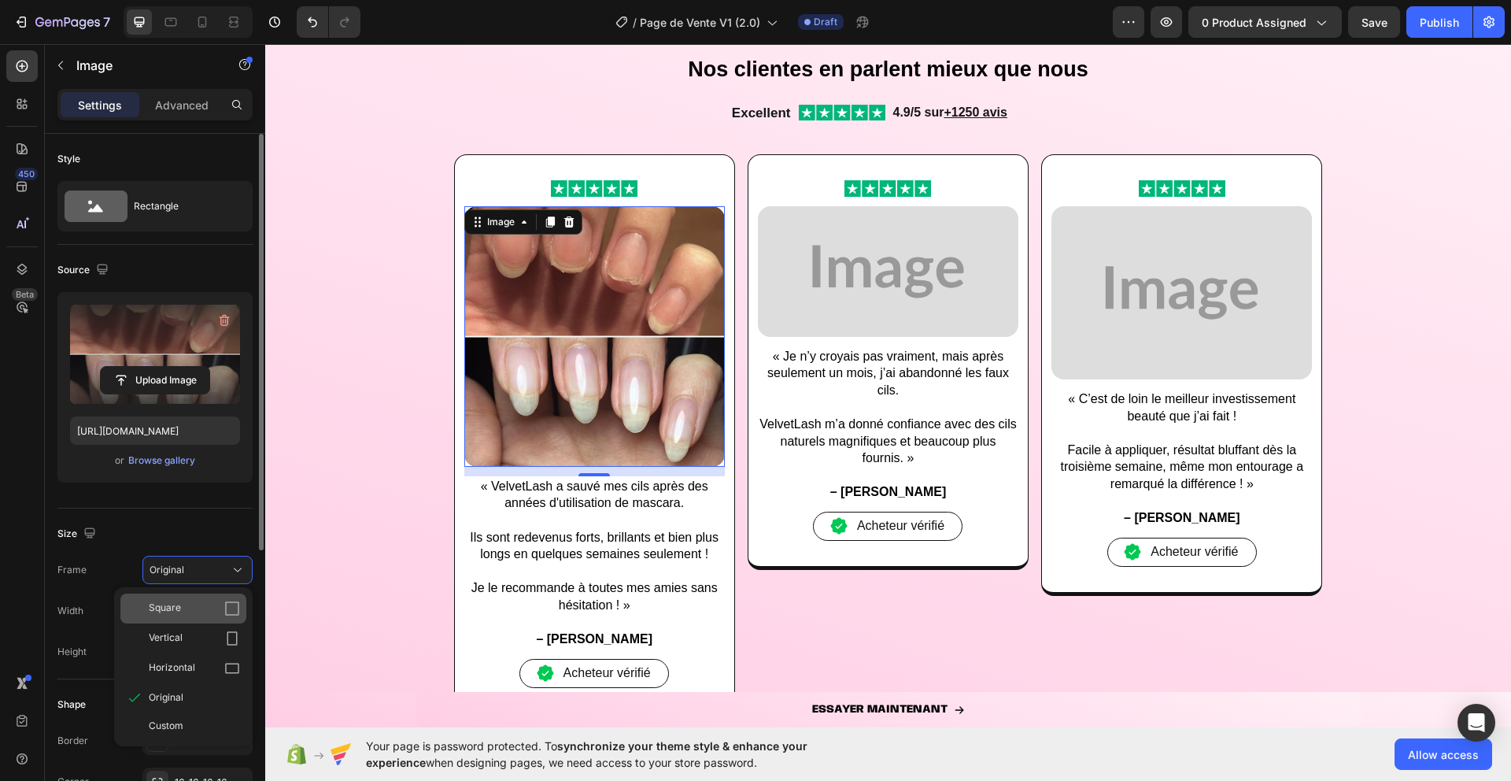
click at [197, 615] on div "Square" at bounding box center [194, 608] width 91 height 16
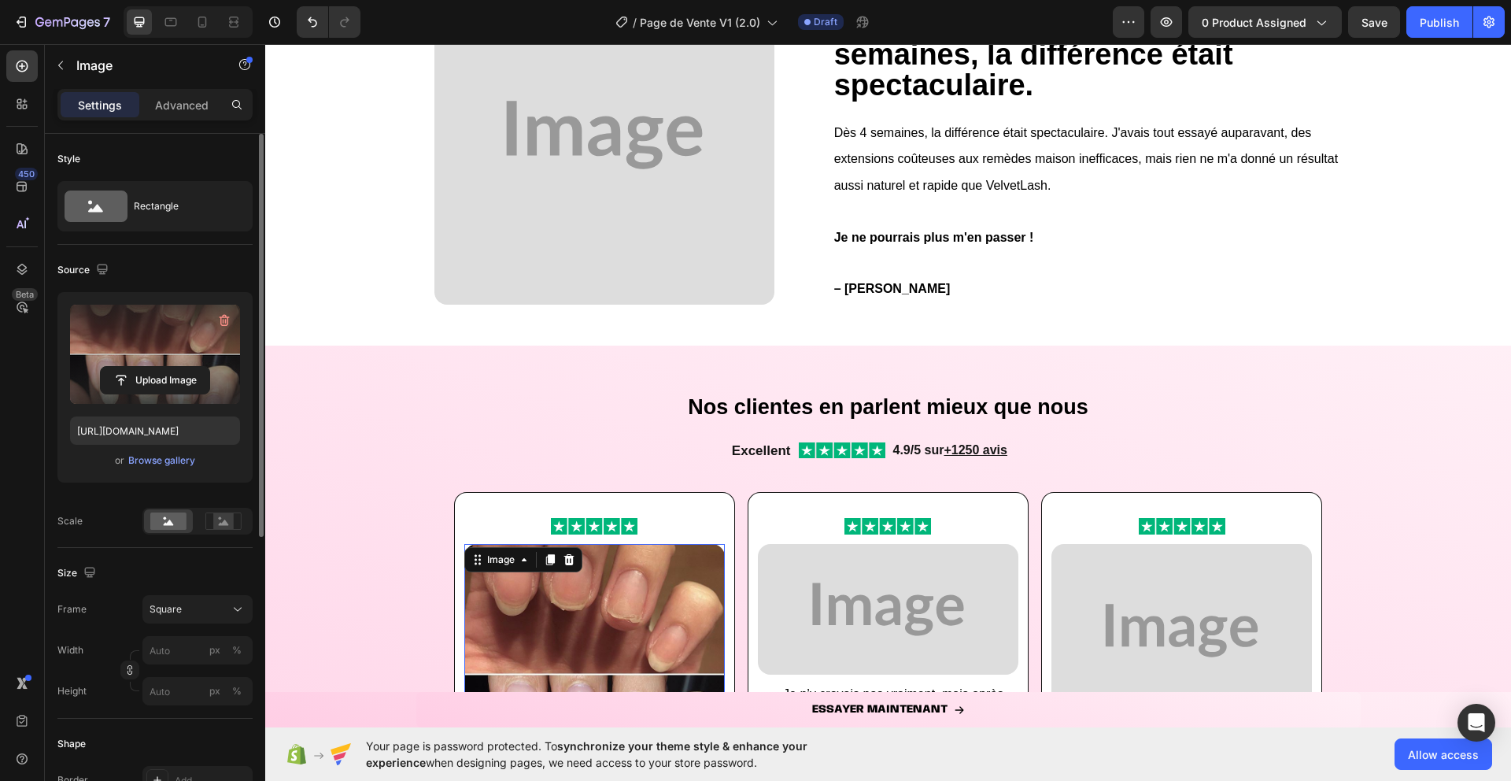
scroll to position [1106, 0]
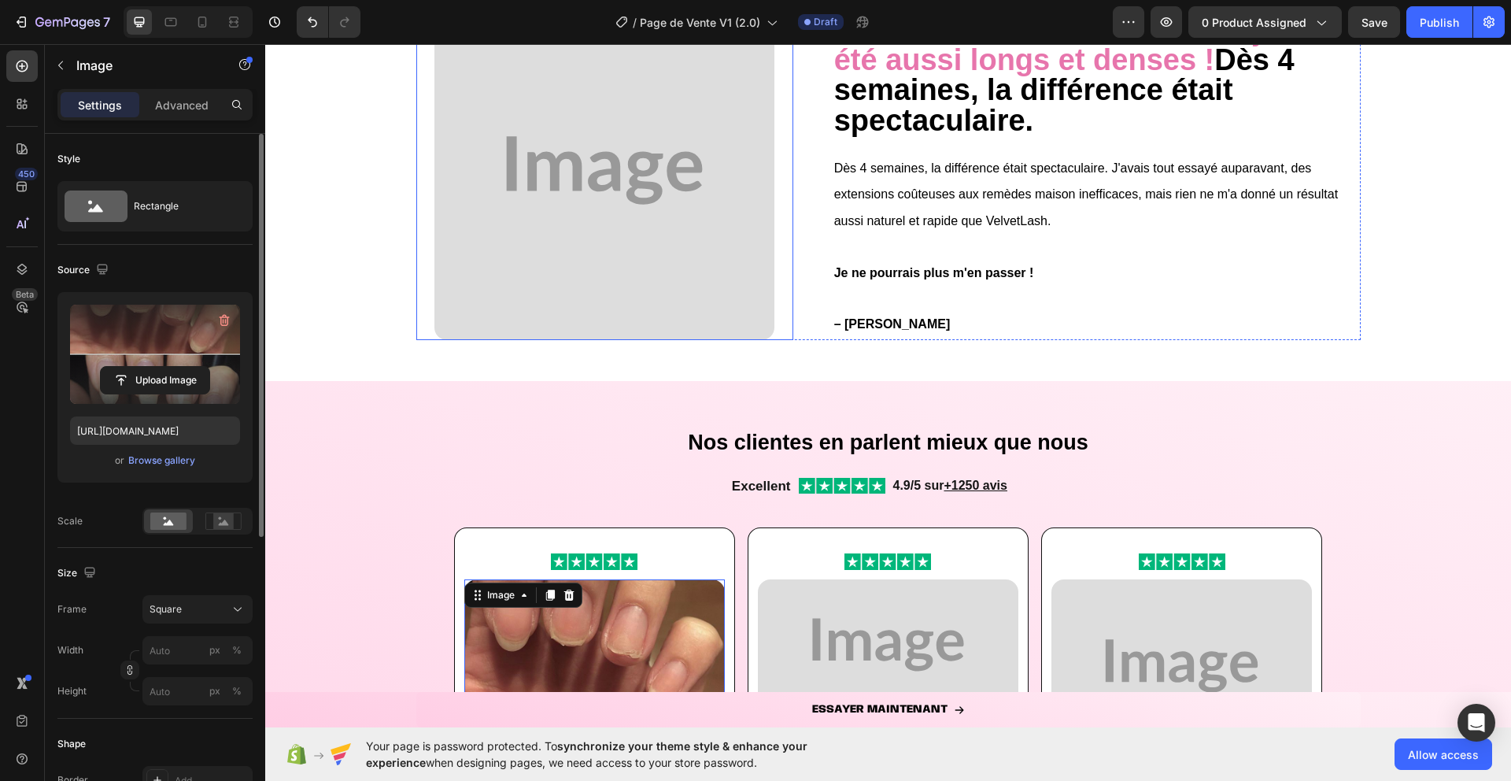
click at [616, 285] on img at bounding box center [603, 170] width 339 height 339
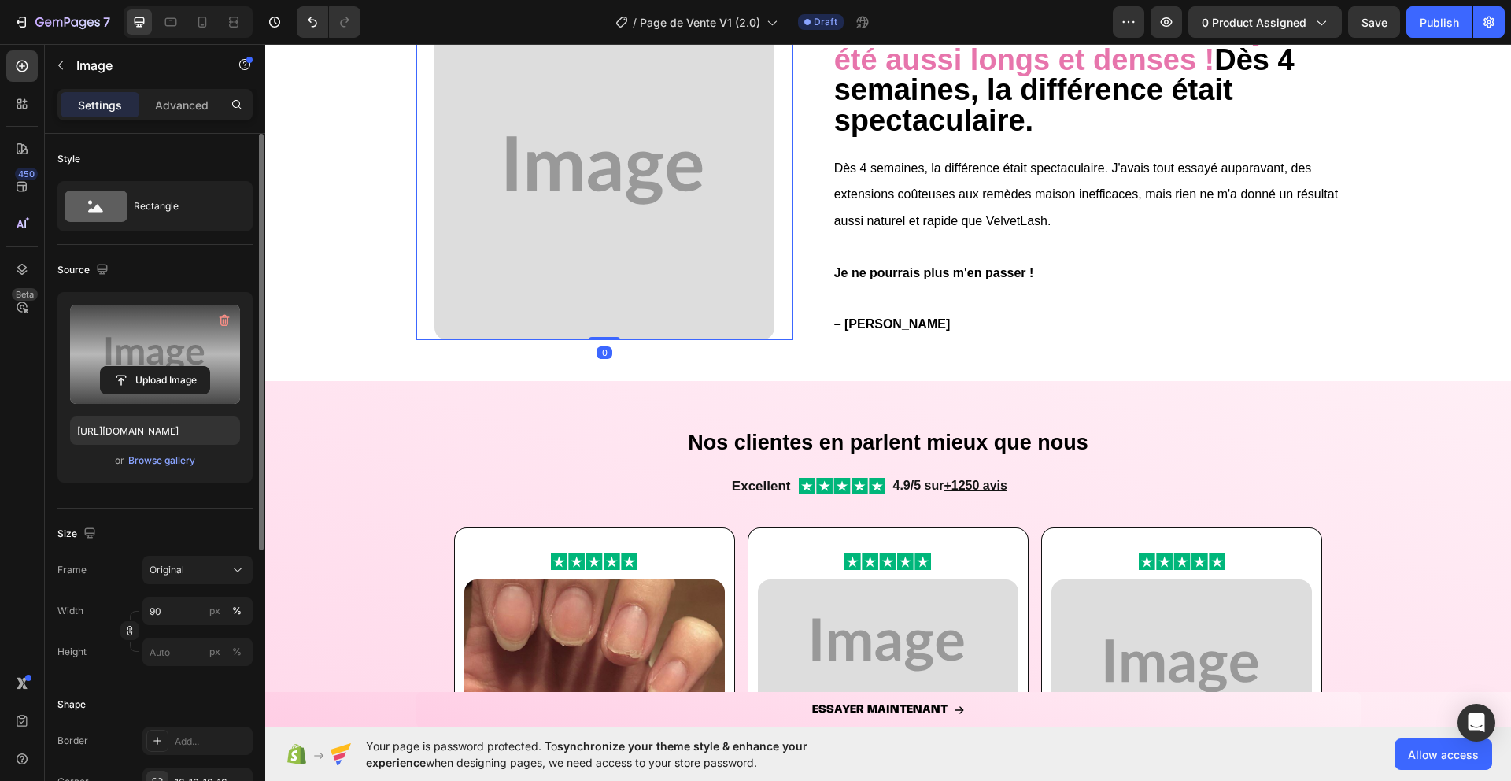
click at [177, 339] on label at bounding box center [155, 354] width 170 height 99
click at [177, 367] on input "file" at bounding box center [155, 380] width 109 height 27
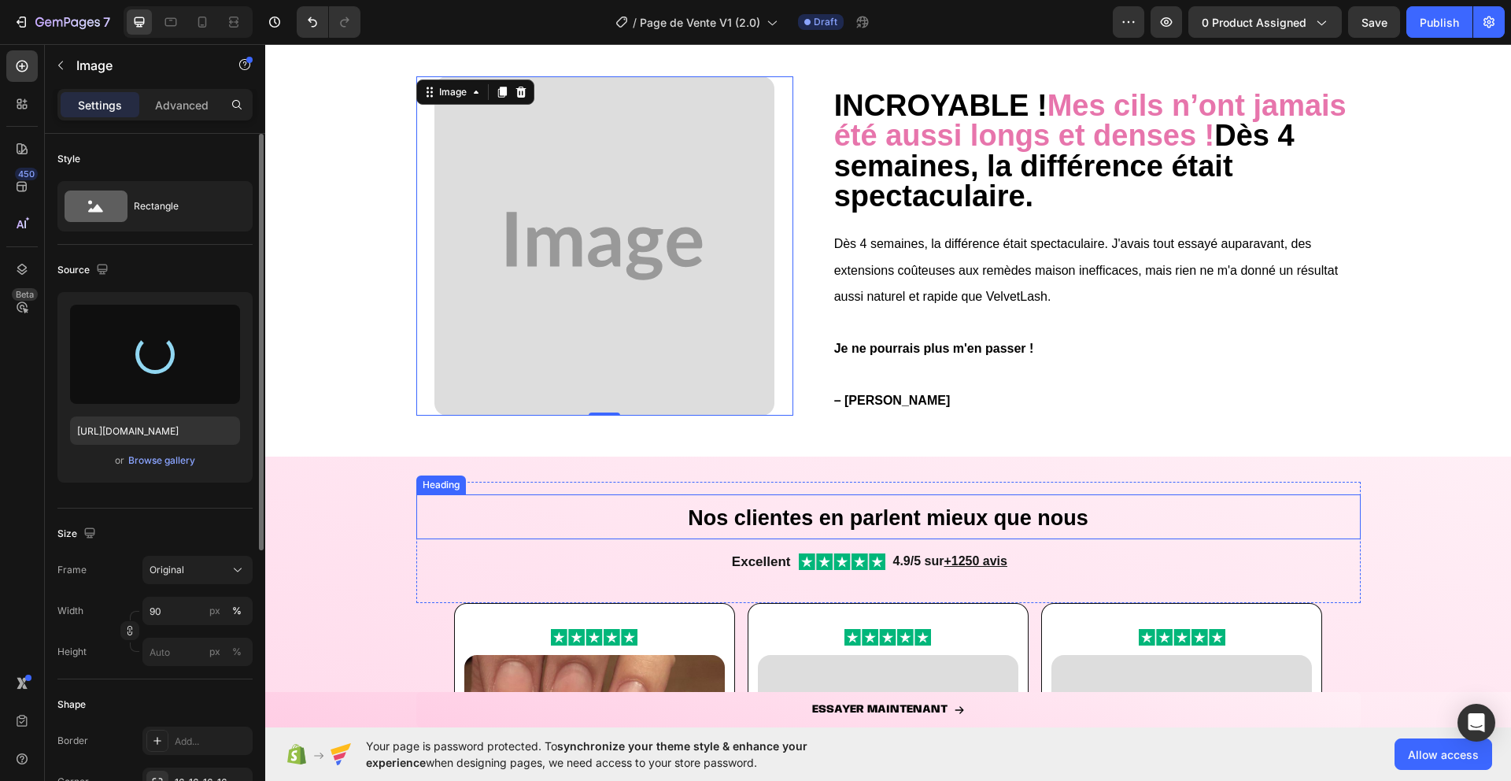
scroll to position [962, 0]
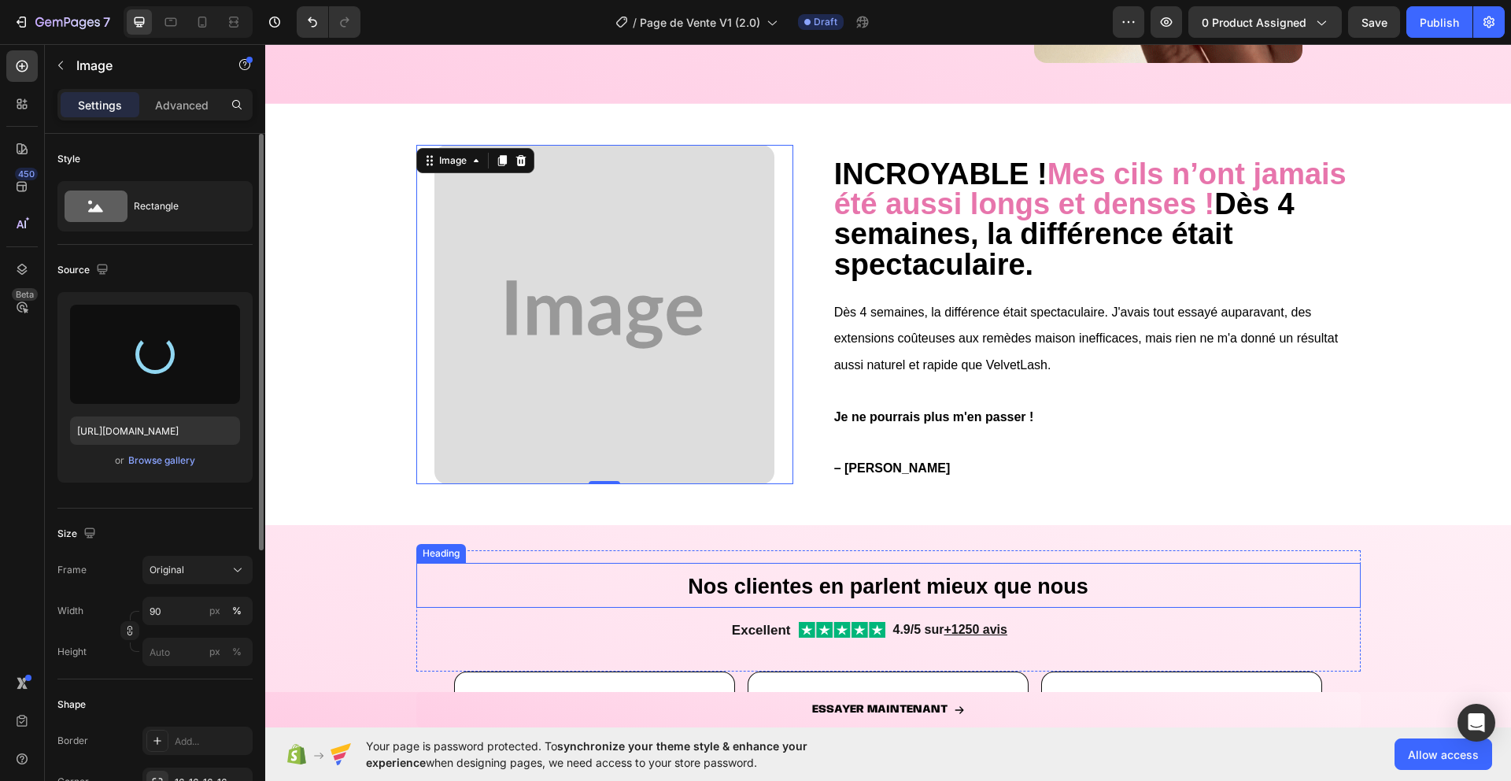
type input "[URL][DOMAIN_NAME]"
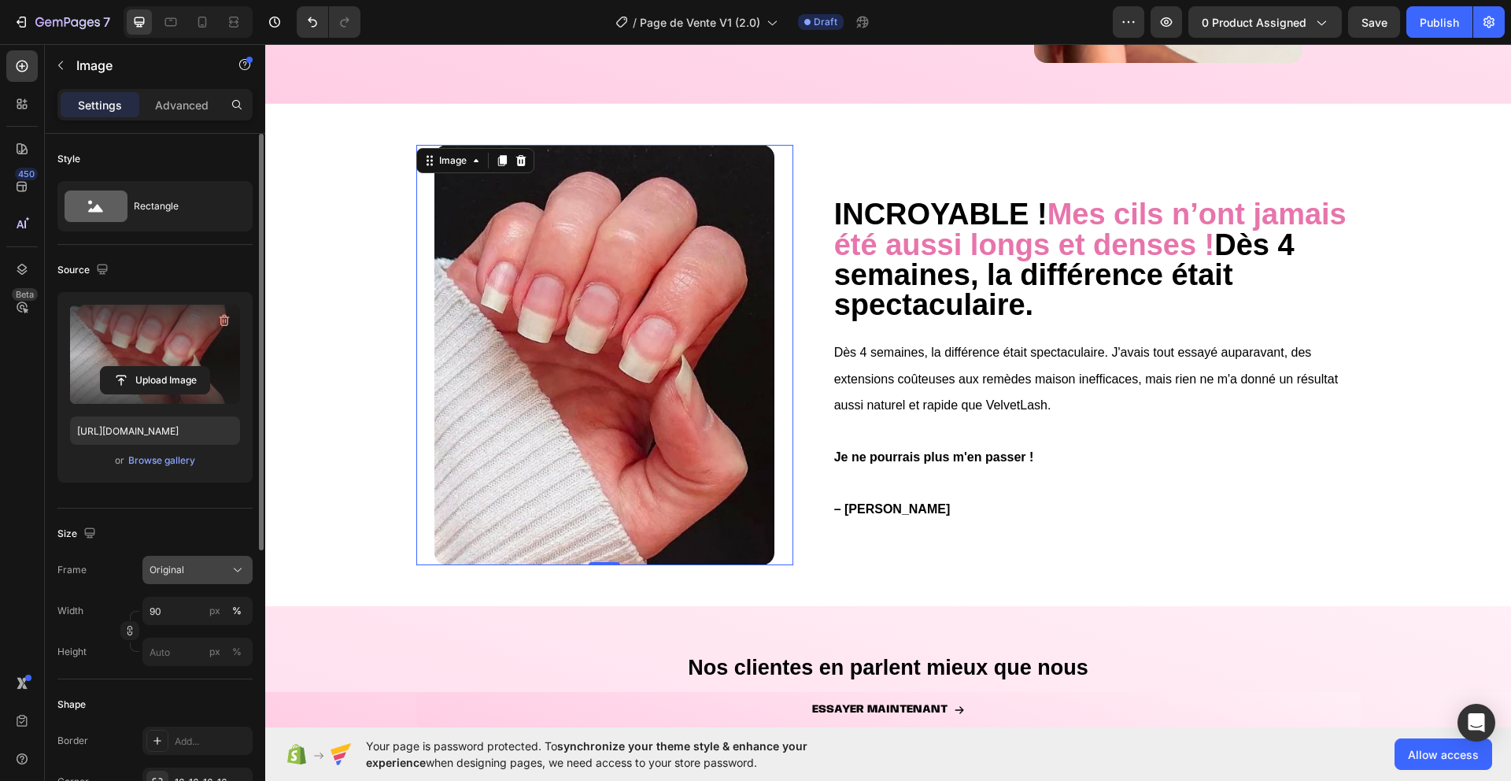
click at [214, 558] on button "Original" at bounding box center [197, 570] width 110 height 28
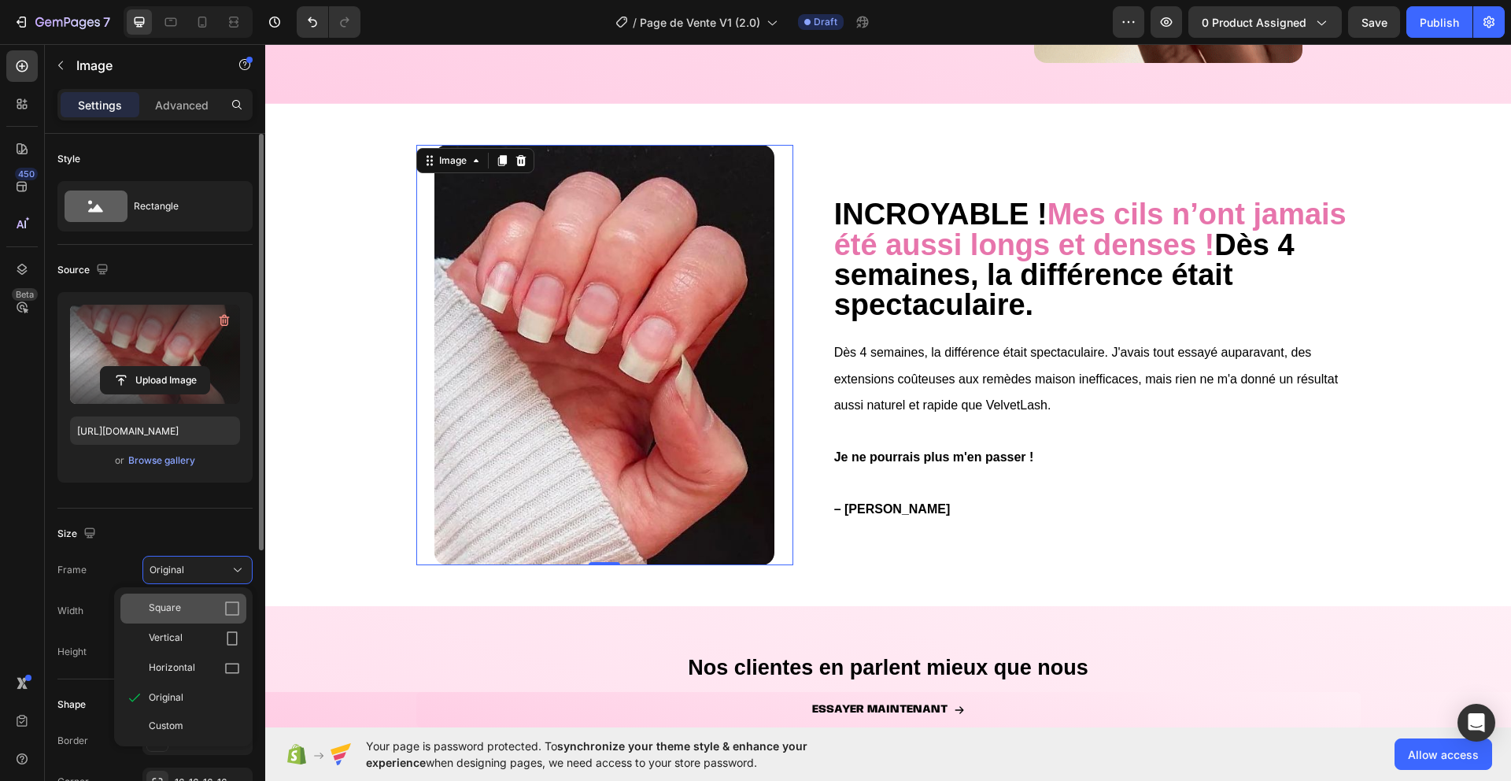
click at [211, 600] on div "Square" at bounding box center [194, 608] width 91 height 16
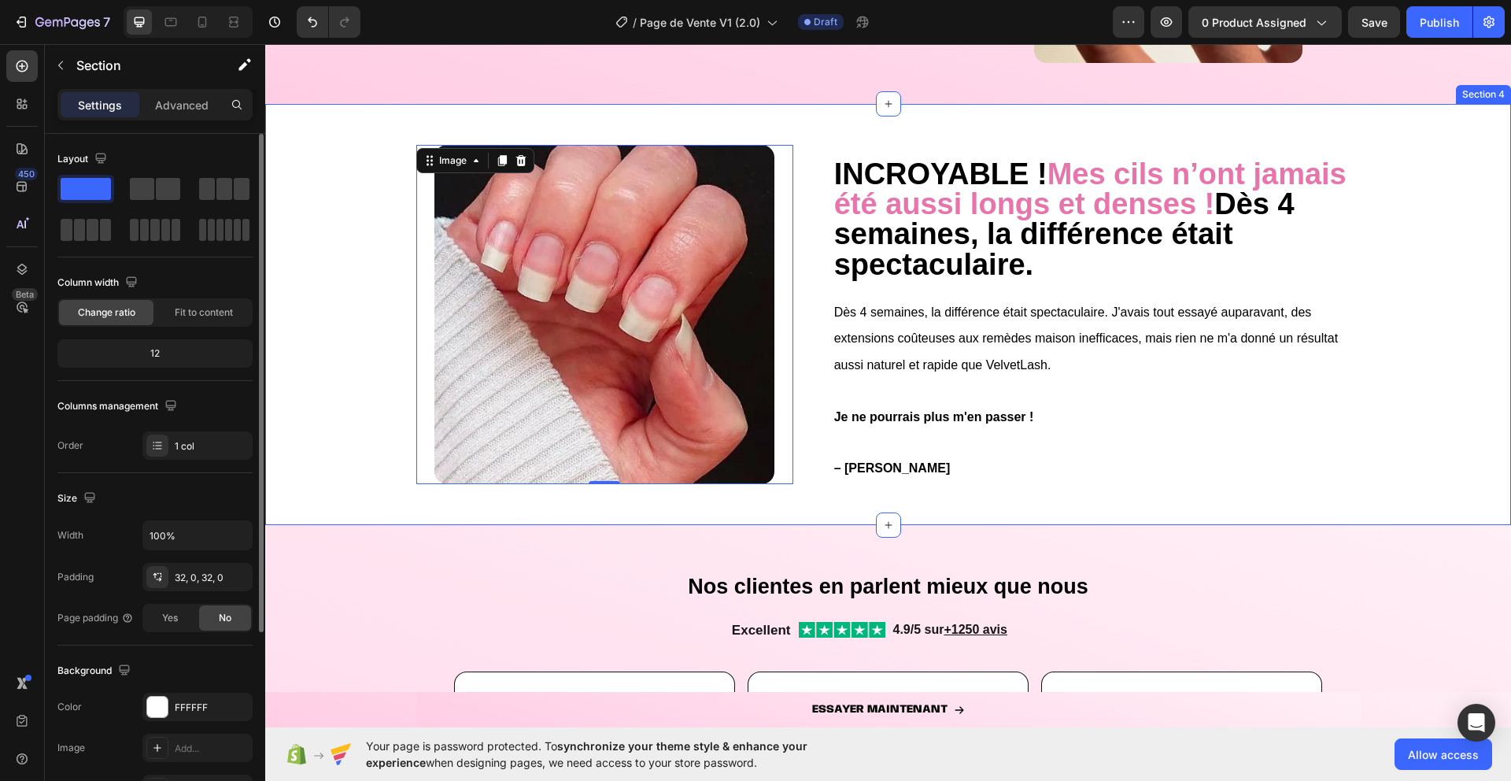
click at [370, 448] on div "INCROYABLE ! Mes cils n’ont jamais été aussi longs et denses ! Dès 4 semaines, …" at bounding box center [888, 314] width 1246 height 371
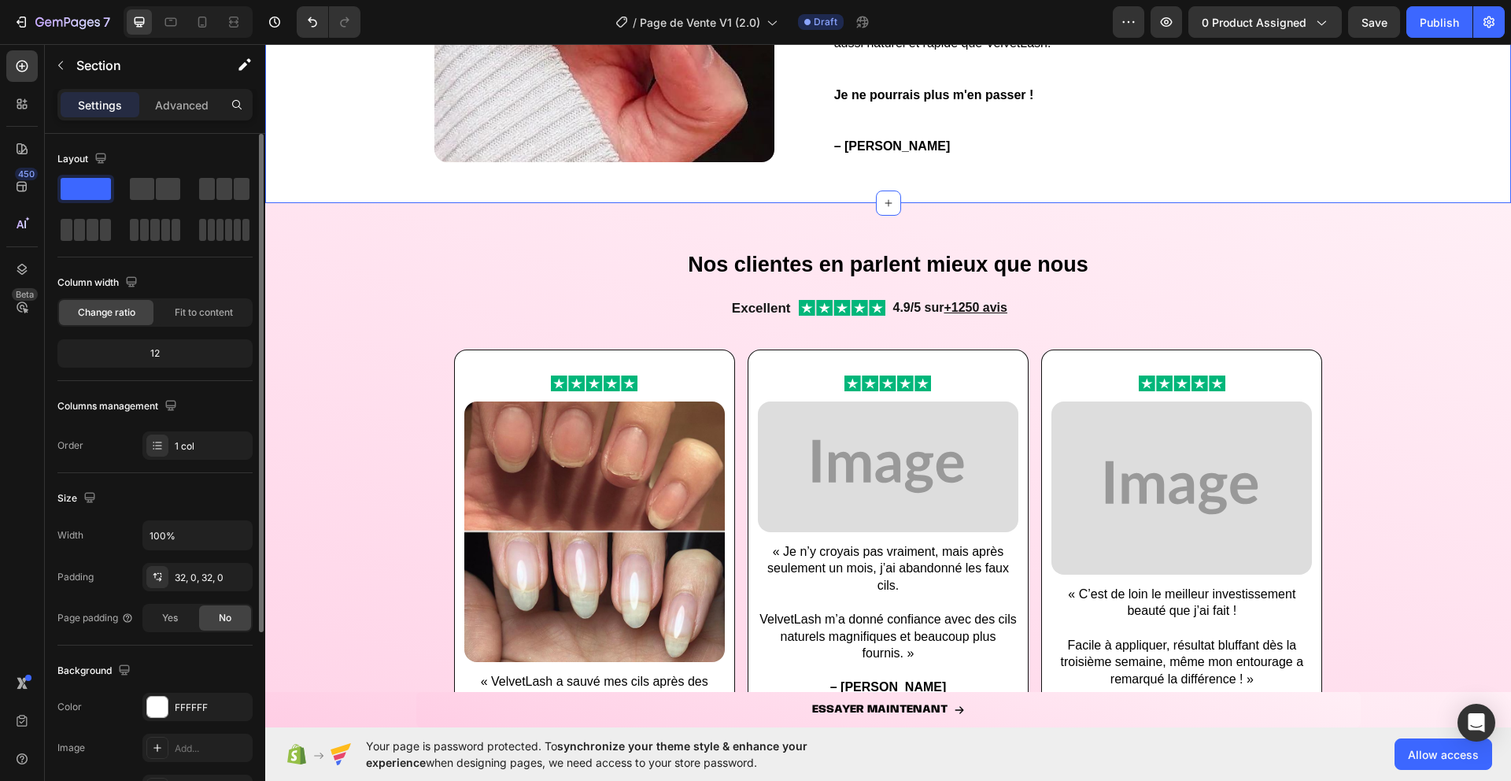
scroll to position [1450, 0]
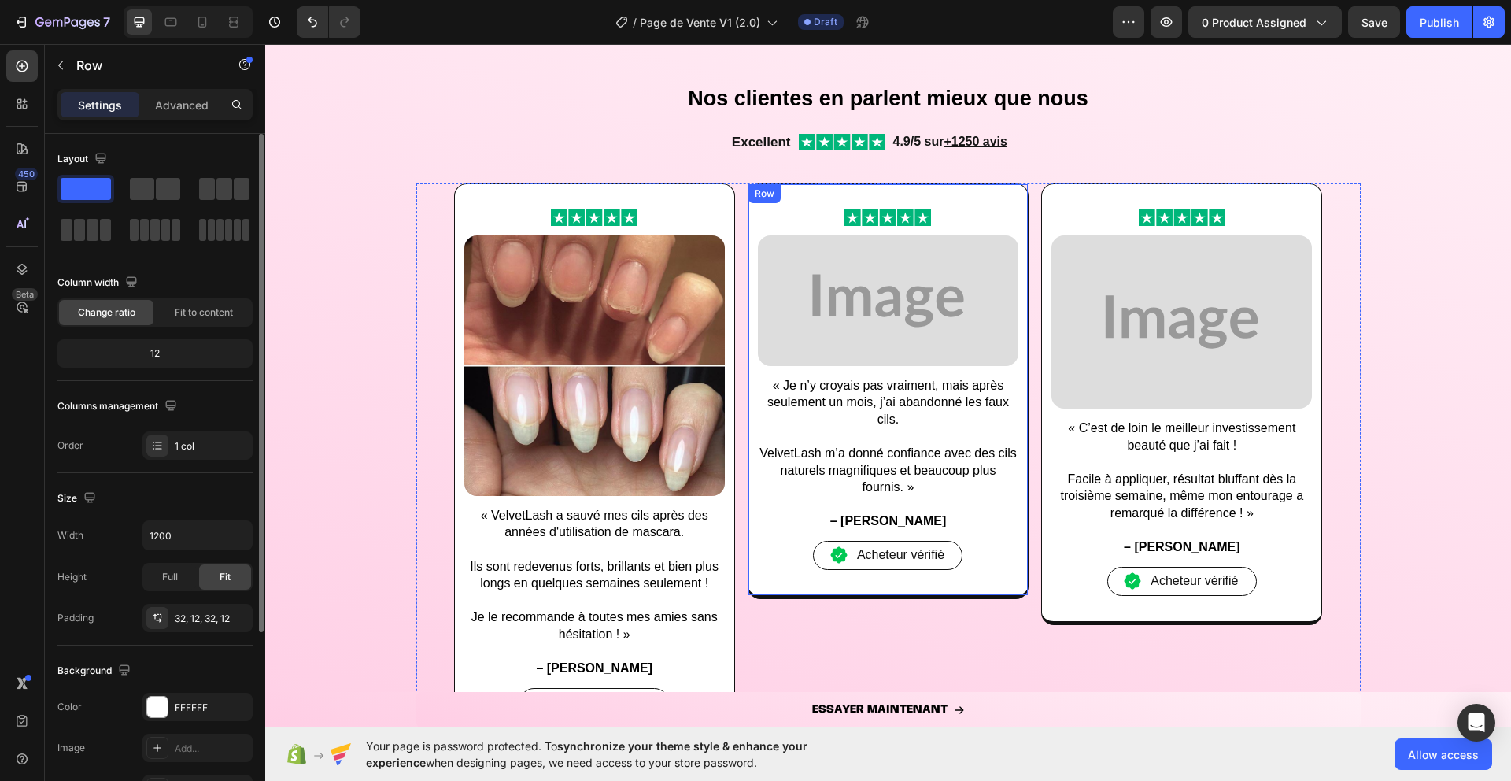
click at [995, 589] on div "Image Image « Je n’y croyais pas vraiment, mais après seulement un mois, j’ai a…" at bounding box center [888, 390] width 281 height 415
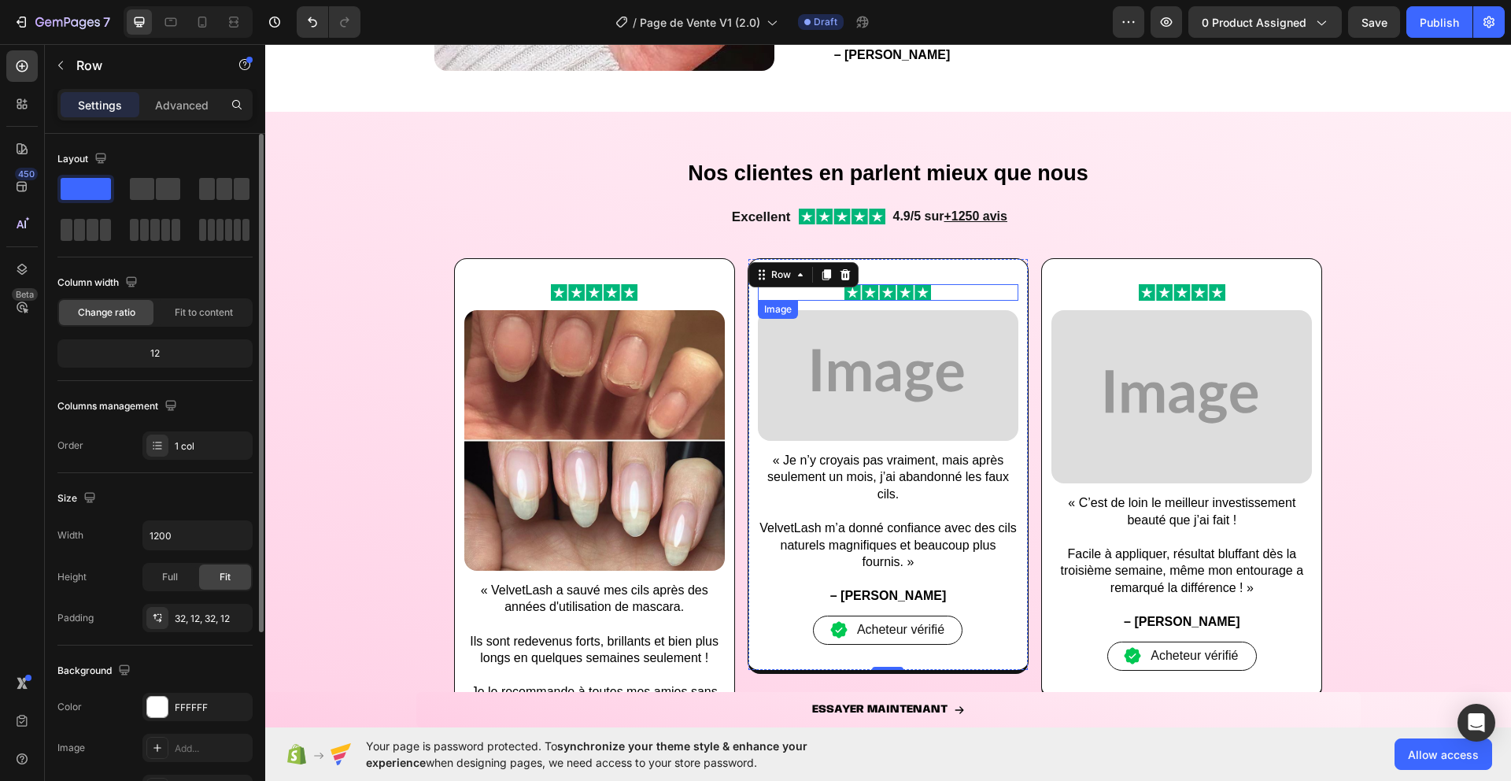
scroll to position [1483, 0]
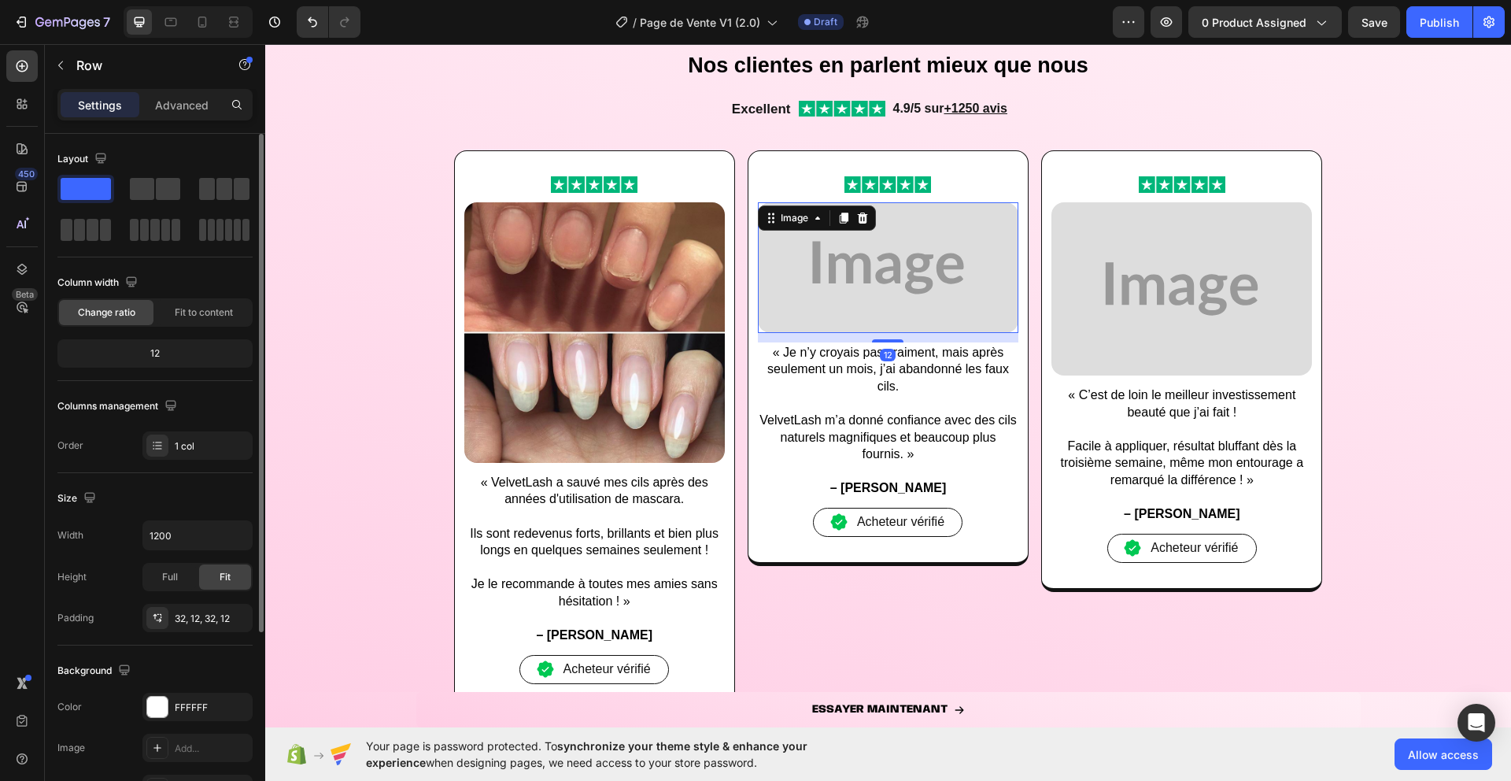
click at [891, 259] on img at bounding box center [888, 267] width 260 height 131
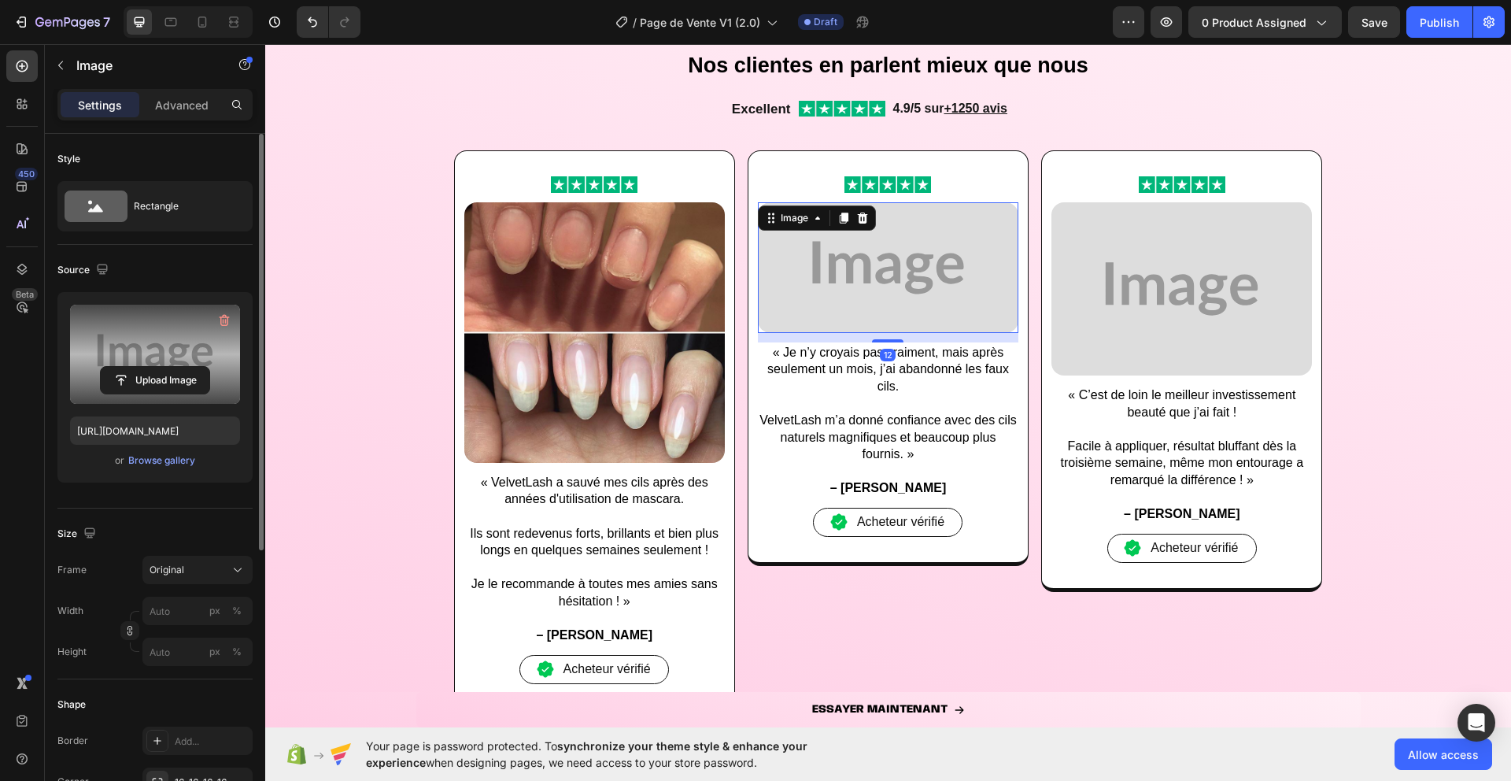
click at [86, 341] on label at bounding box center [155, 354] width 170 height 99
click at [101, 367] on input "file" at bounding box center [155, 380] width 109 height 27
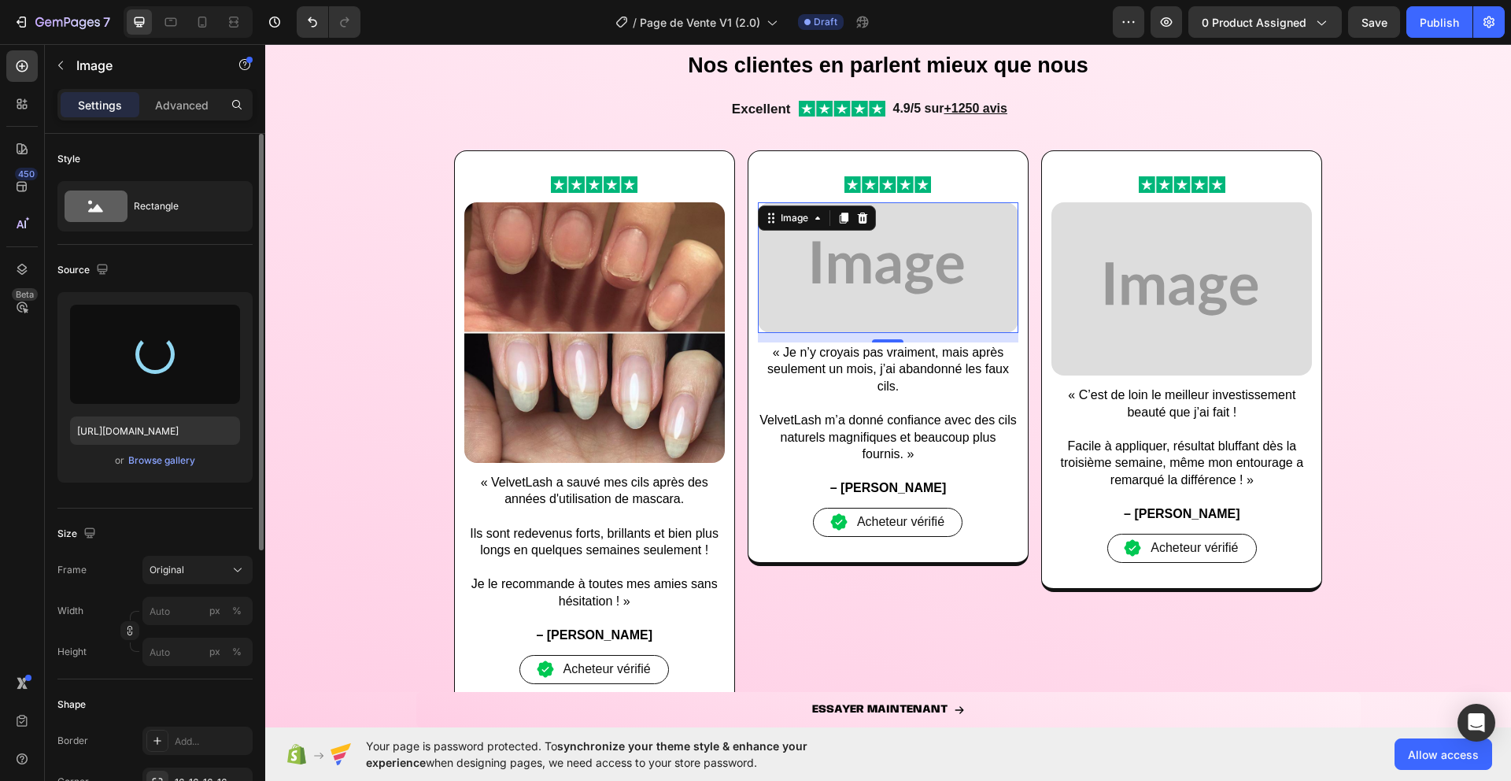
type input "[URL][DOMAIN_NAME]"
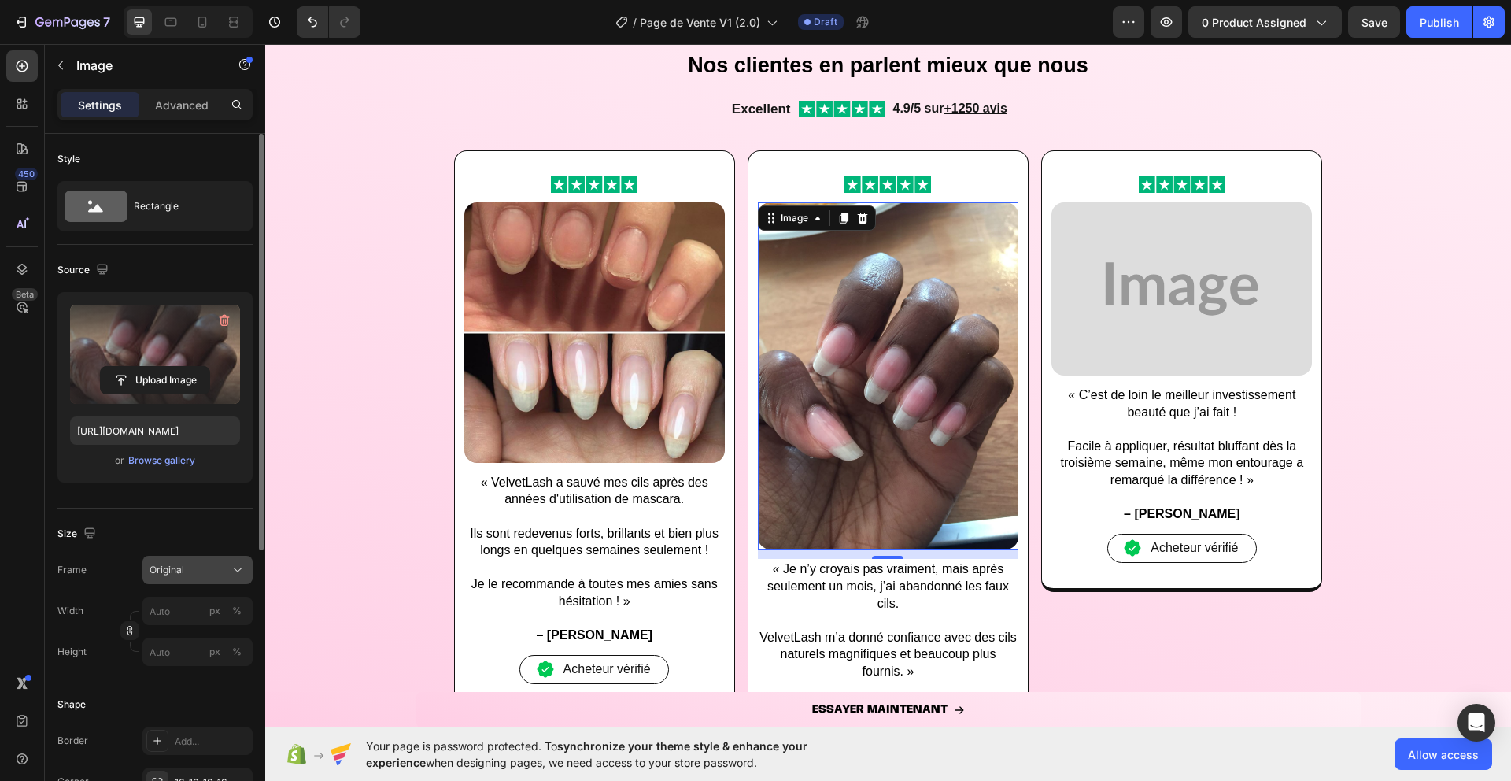
click at [190, 566] on div "Original" at bounding box center [188, 570] width 77 height 14
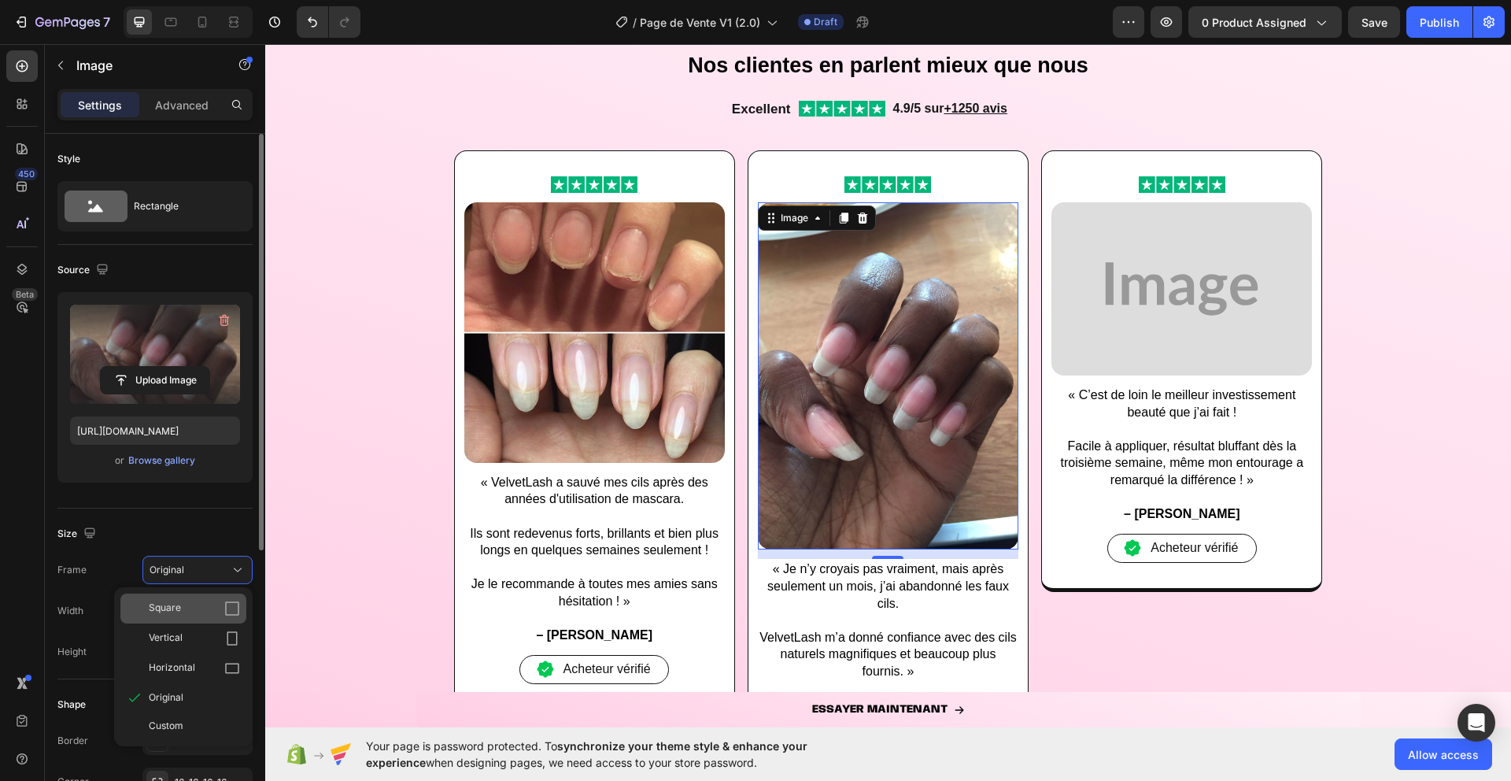
click at [185, 600] on div "Square" at bounding box center [194, 608] width 91 height 16
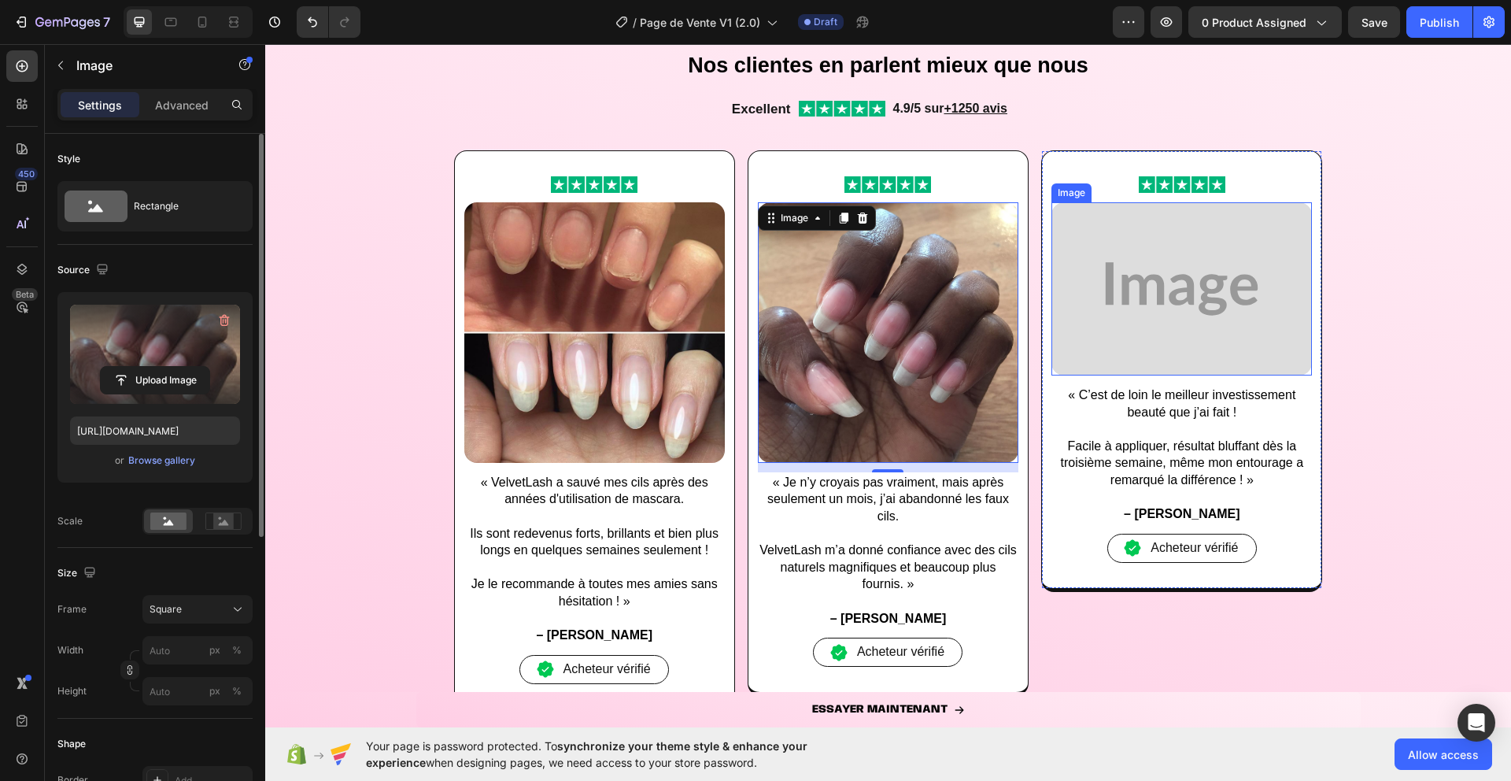
click at [1148, 302] on img at bounding box center [1181, 288] width 260 height 173
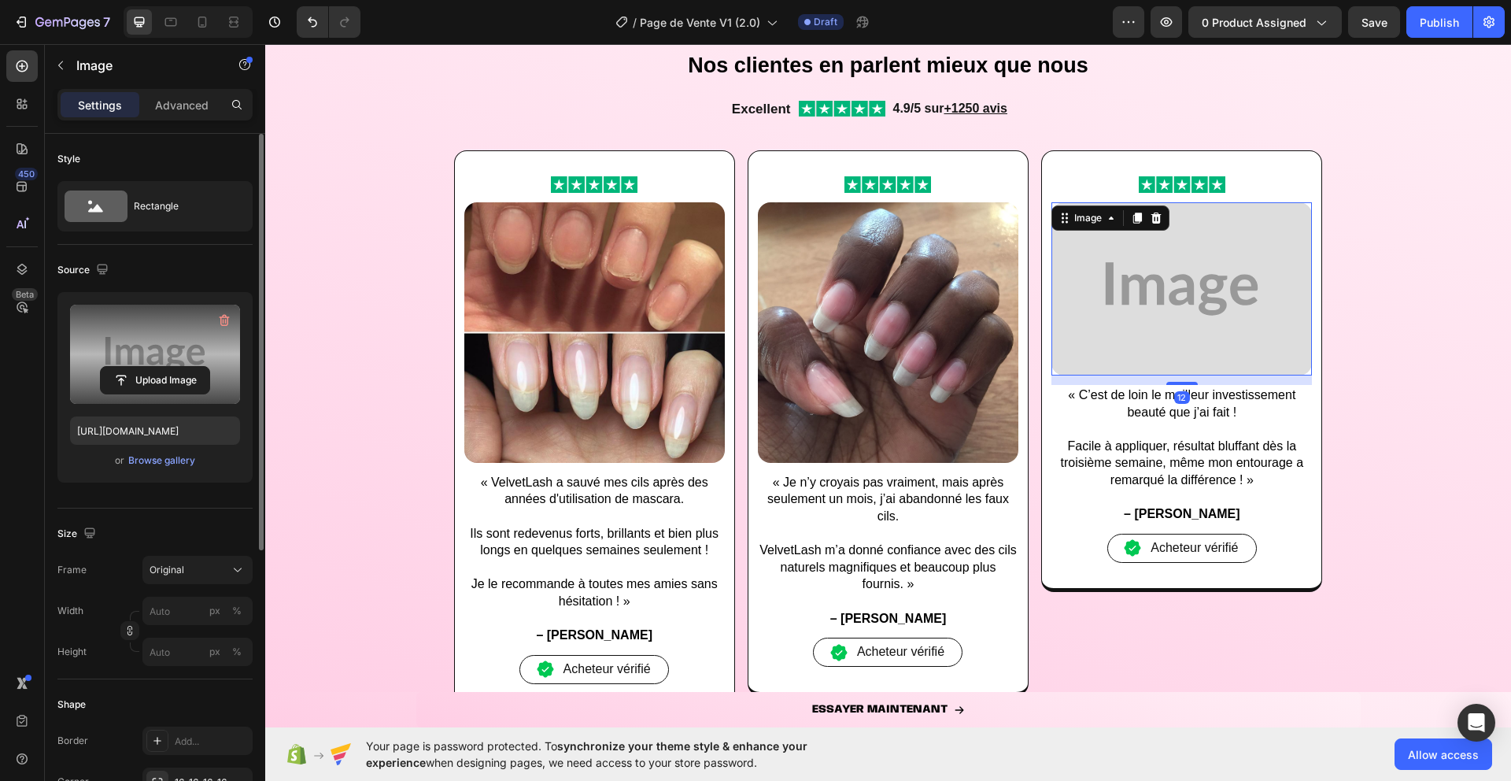
click at [132, 334] on label at bounding box center [155, 354] width 170 height 99
click at [132, 367] on input "file" at bounding box center [155, 380] width 109 height 27
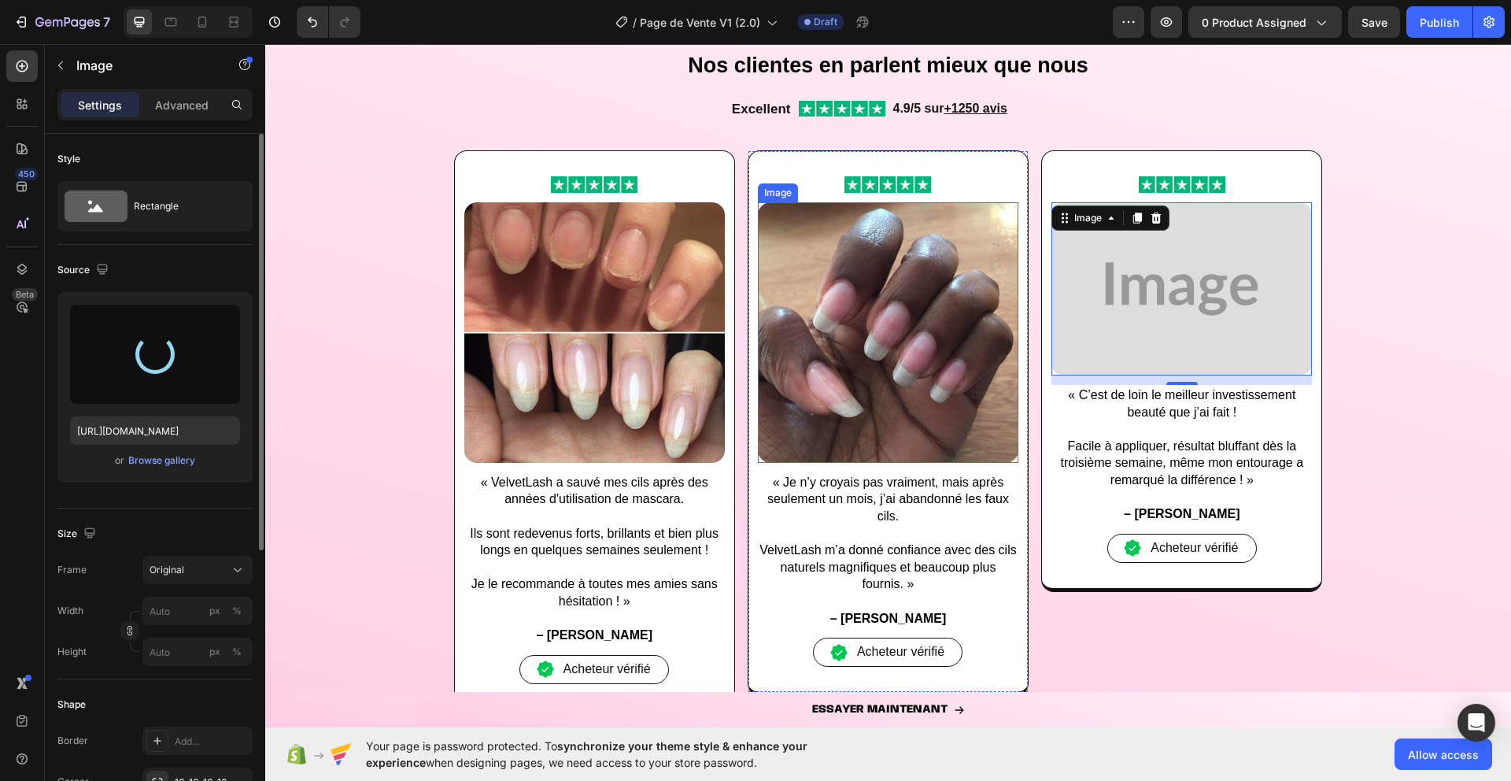
type input "[URL][DOMAIN_NAME]"
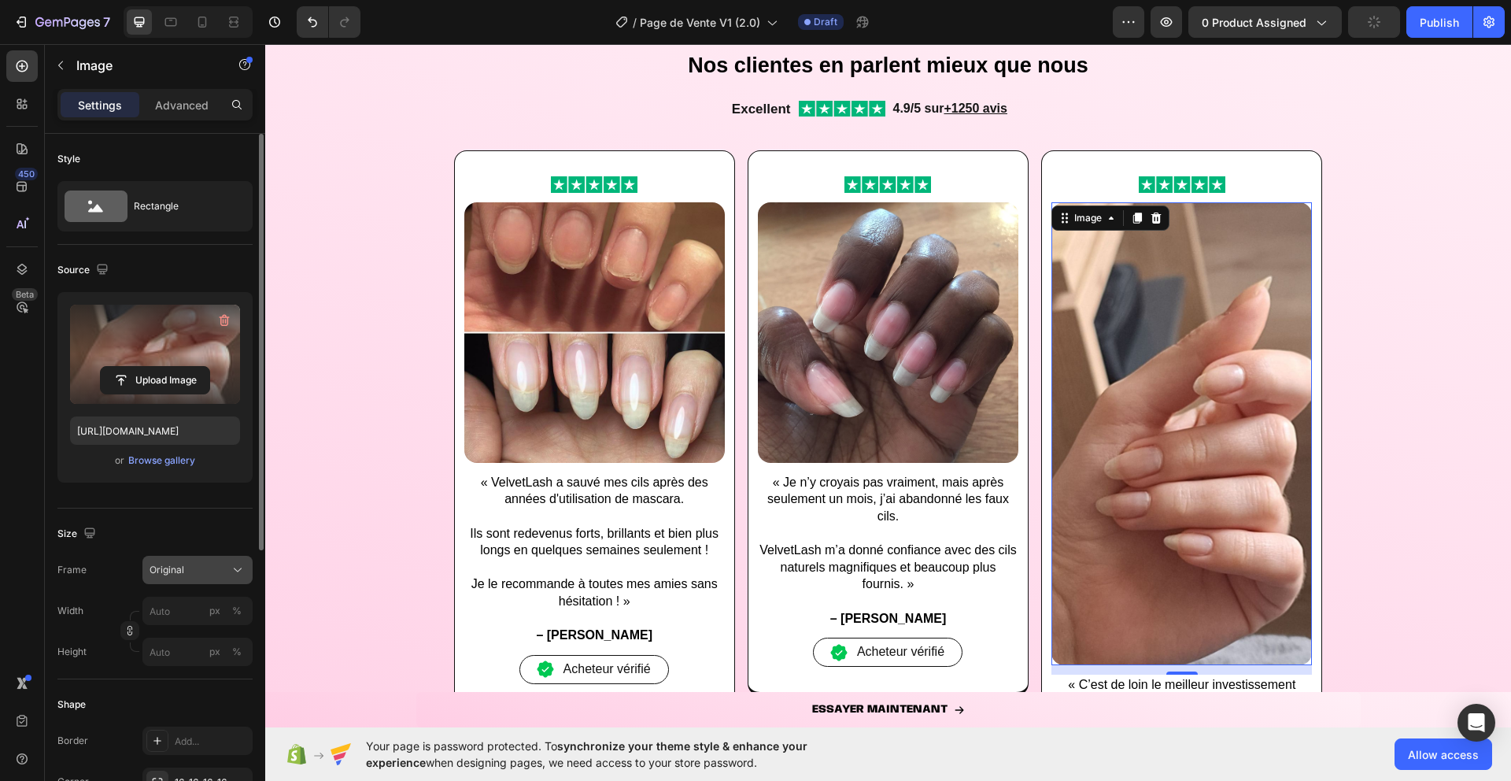
click at [199, 572] on div "Original" at bounding box center [188, 570] width 77 height 14
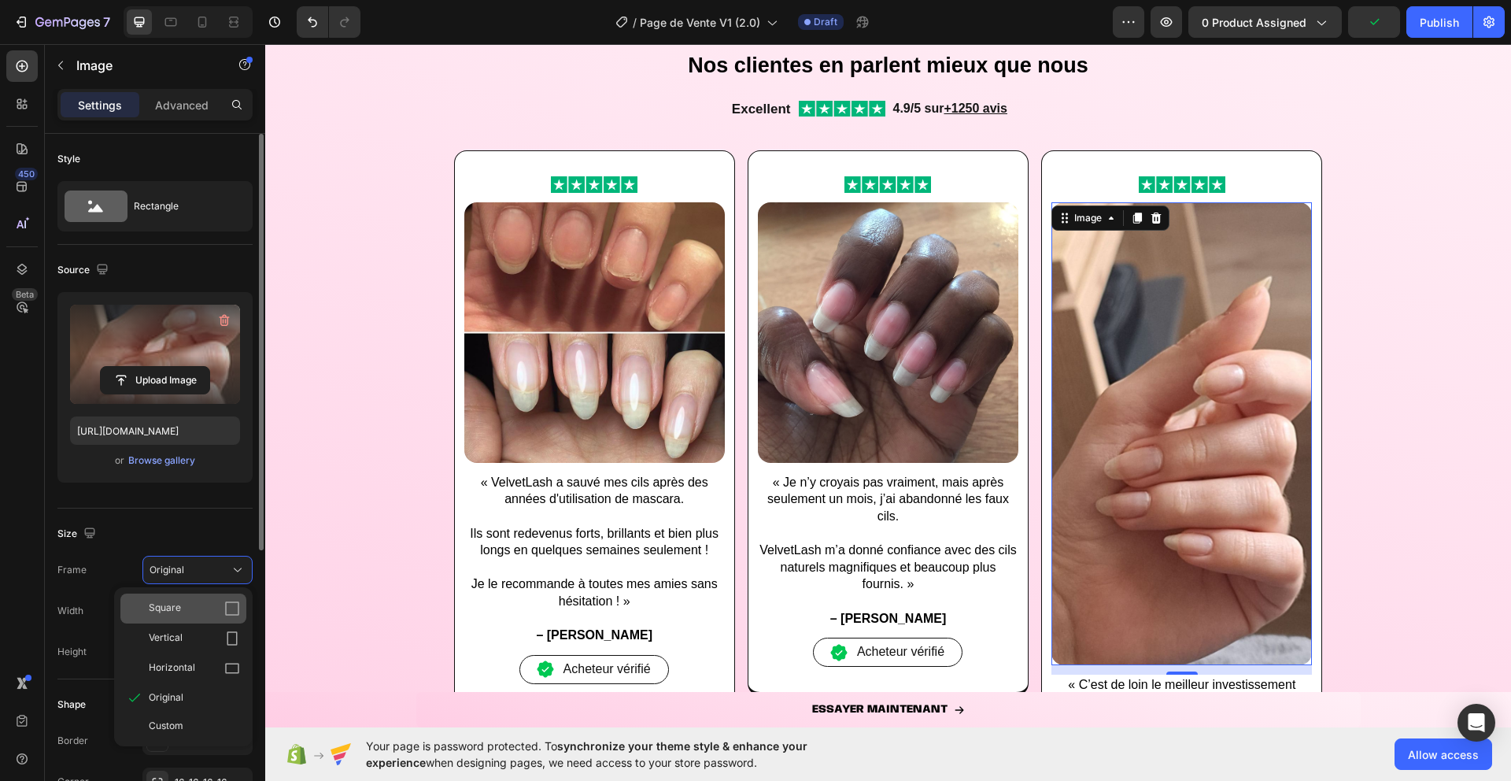
click at [200, 605] on div "Square" at bounding box center [194, 608] width 91 height 16
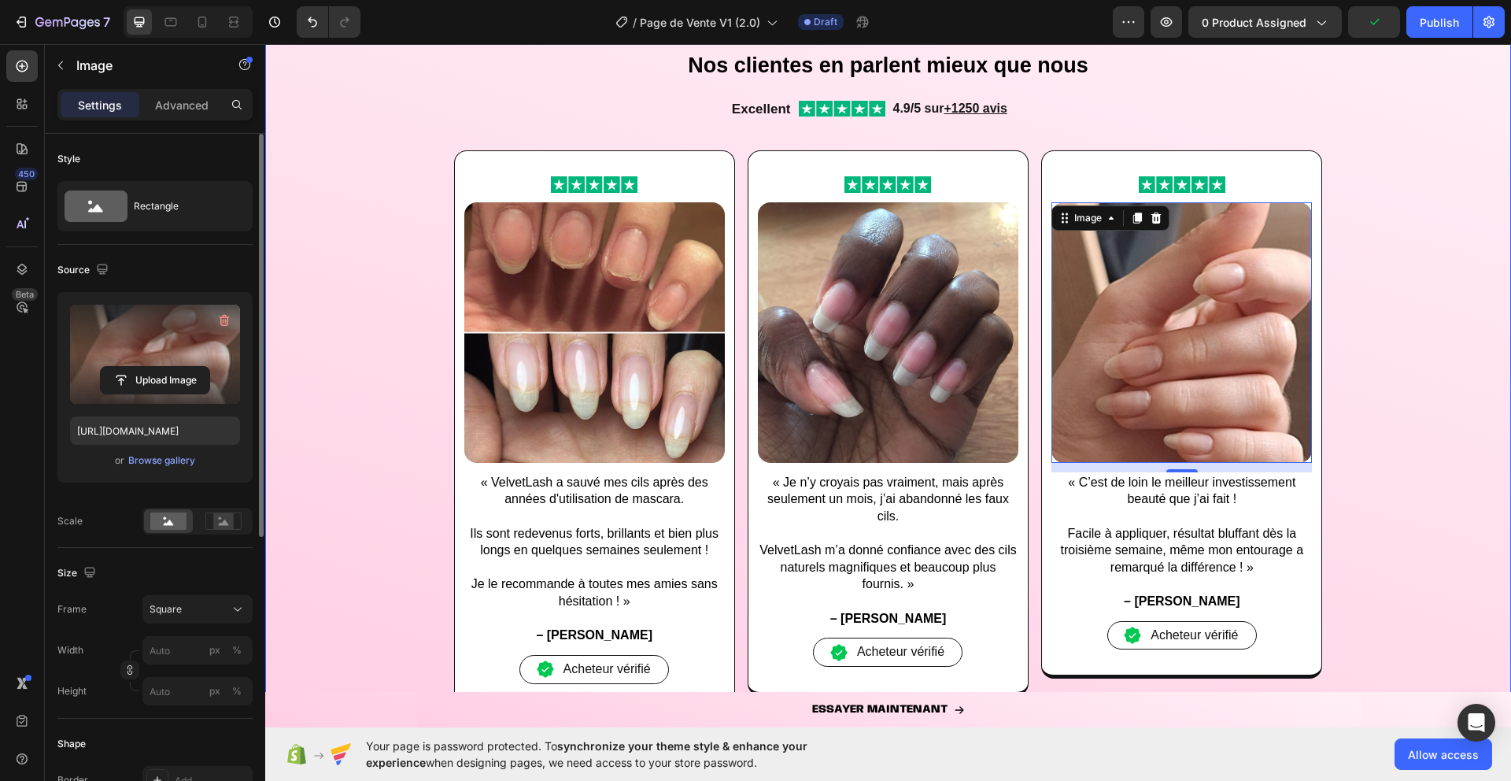
click at [353, 474] on div "Image Image « VelvetLash a [PERSON_NAME] mes cils après des années d'utilisatio…" at bounding box center [888, 448] width 1246 height 596
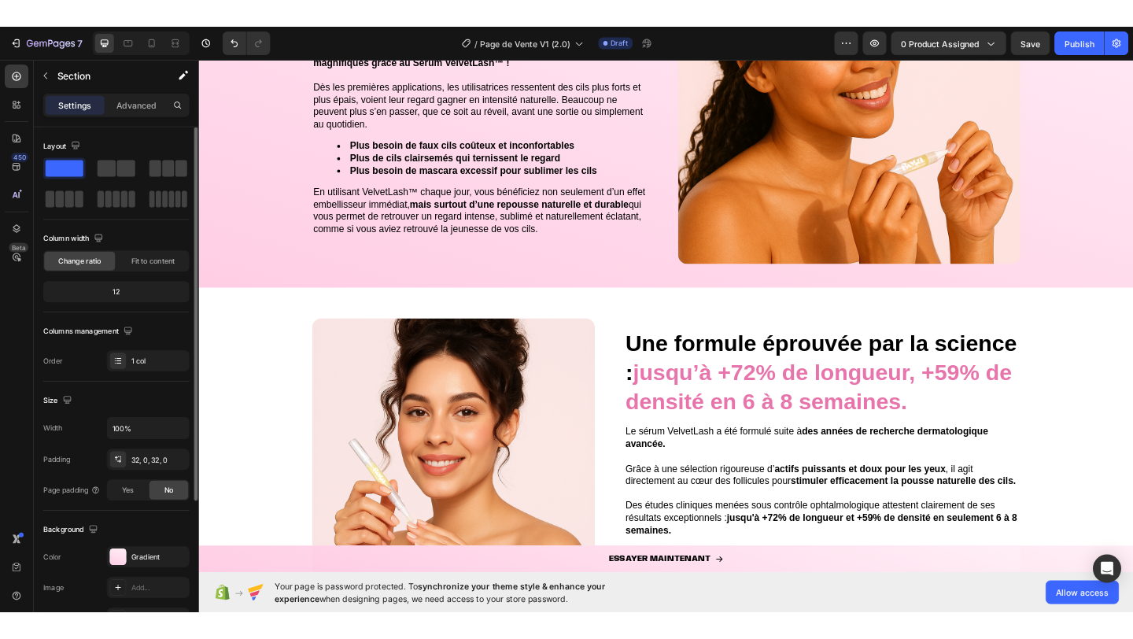
scroll to position [3084, 0]
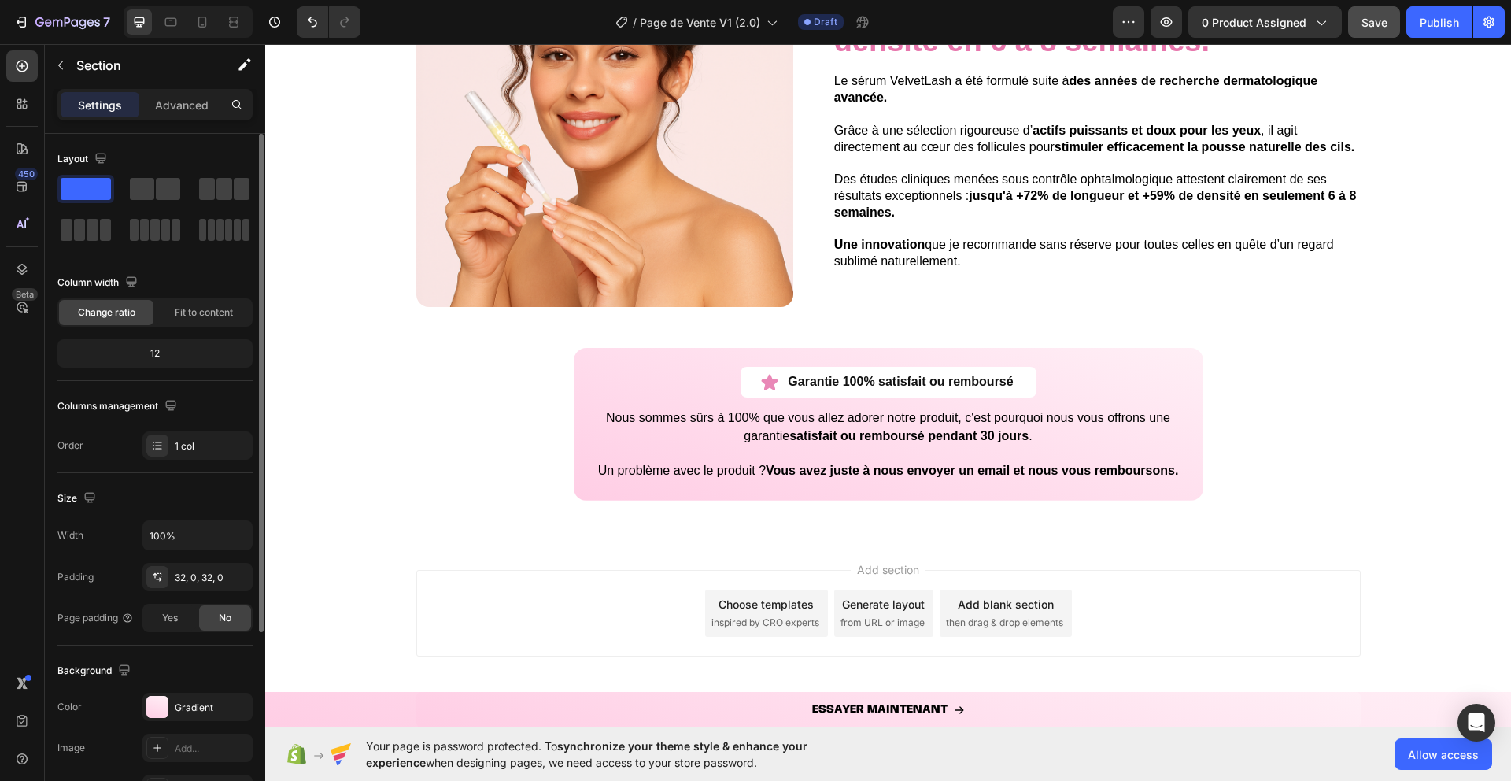
click at [1368, 30] on div "Save" at bounding box center [1374, 22] width 26 height 17
